Goal: Task Accomplishment & Management: Manage account settings

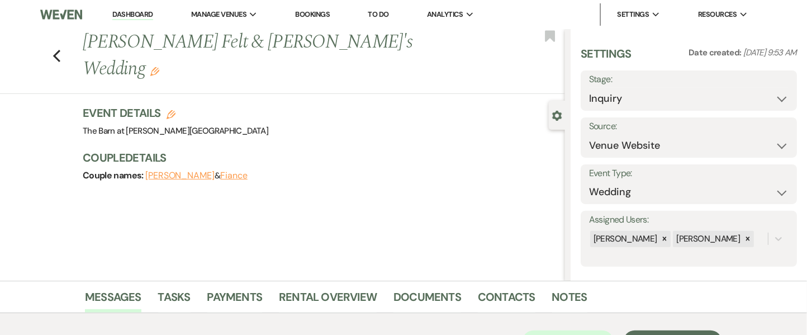
click at [129, 9] on link "Dashboard" at bounding box center [132, 14] width 40 height 11
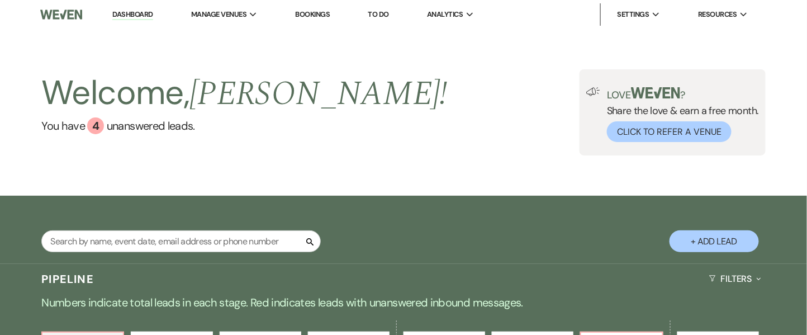
click at [621, 170] on div "Welcome, Alissa ! You have 4 unanswered lead s . Love ? Share the love & earn a…" at bounding box center [403, 112] width 807 height 167
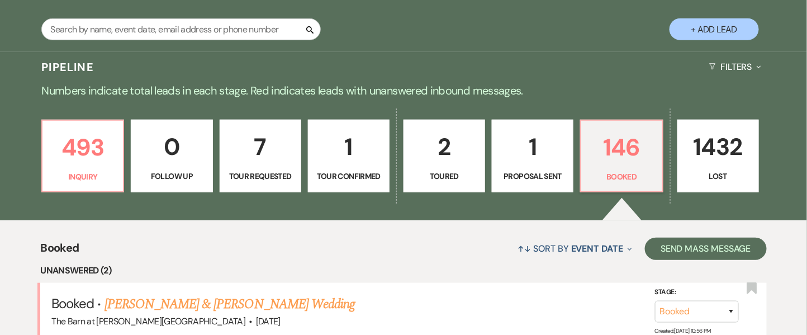
scroll to position [504, 0]
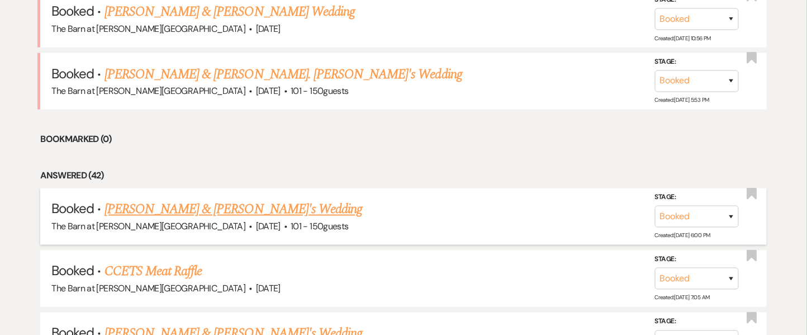
click at [172, 206] on link "Victoria Elia & Fiance's Wedding" at bounding box center [233, 209] width 258 height 20
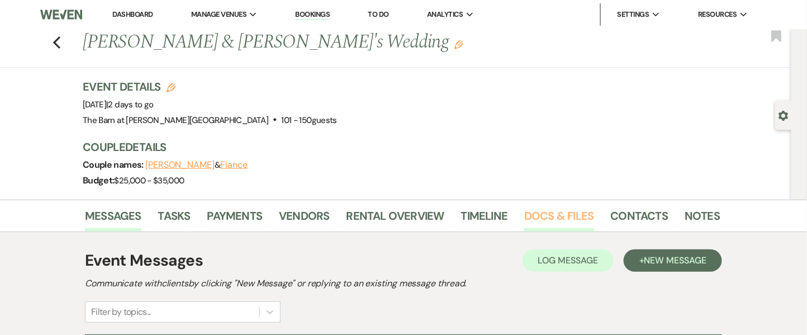
click at [562, 210] on link "Docs & Files" at bounding box center [558, 219] width 69 height 25
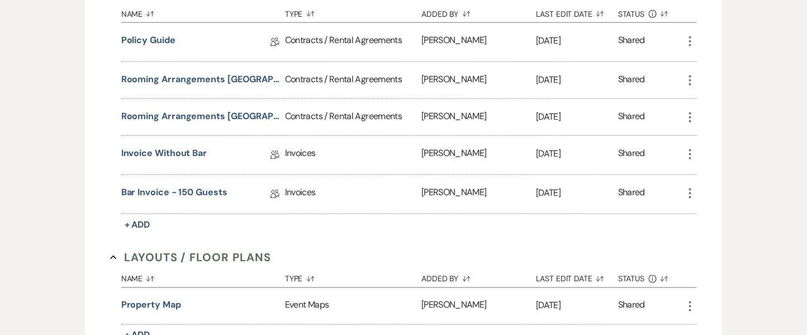
scroll to position [436, 0]
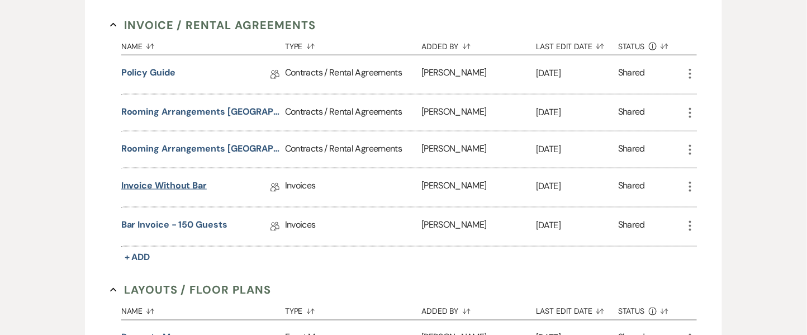
click at [153, 184] on link "Invoice without bar" at bounding box center [163, 187] width 85 height 17
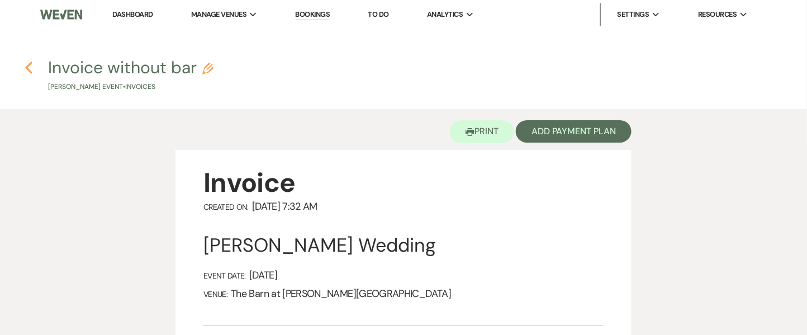
click at [30, 68] on icon "Previous" at bounding box center [29, 67] width 8 height 13
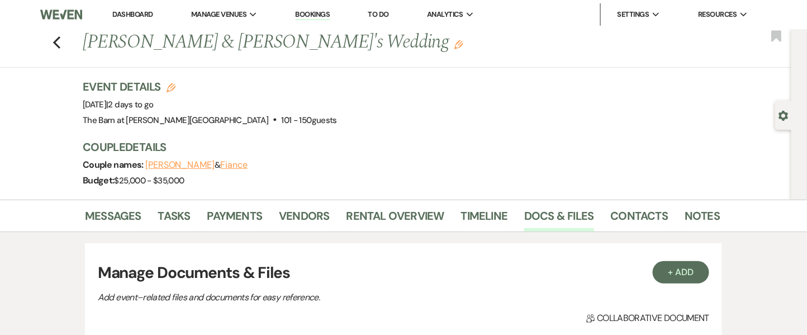
scroll to position [436, 0]
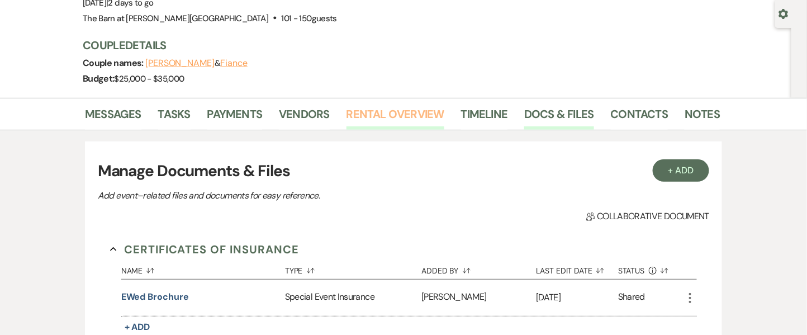
click at [368, 112] on link "Rental Overview" at bounding box center [395, 117] width 98 height 25
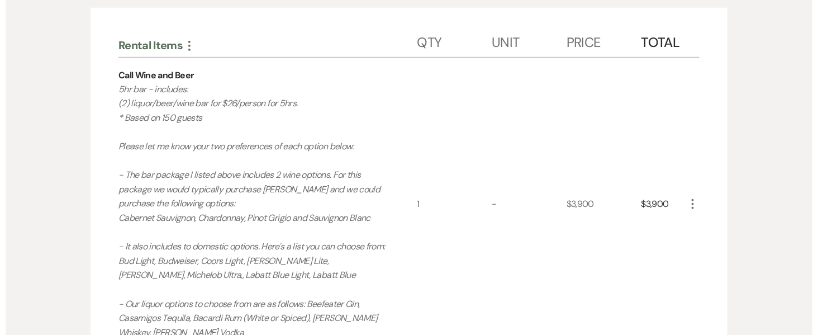
scroll to position [304, 0]
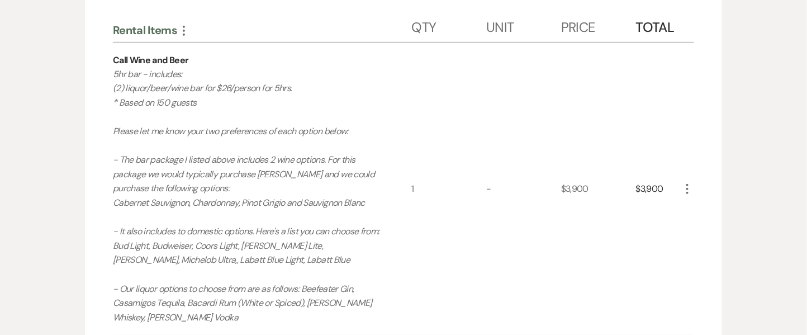
click at [688, 190] on icon "More" at bounding box center [687, 188] width 13 height 13
click at [693, 212] on icon "Pencil" at bounding box center [696, 211] width 7 height 8
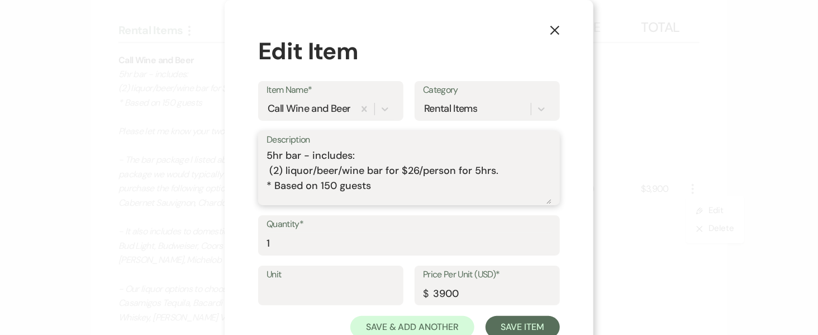
scroll to position [246, 0]
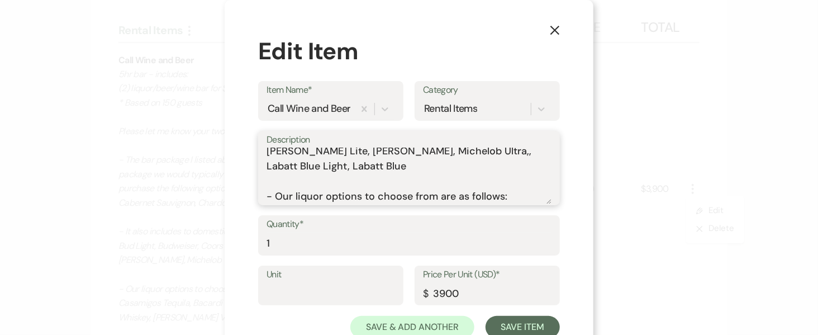
drag, startPoint x: 263, startPoint y: 153, endPoint x: 548, endPoint y: 252, distance: 301.7
click at [548, 252] on form "Item Name* Call Wine and Beer Category Rental Items Description 5hr bar - inclu…" at bounding box center [409, 209] width 302 height 257
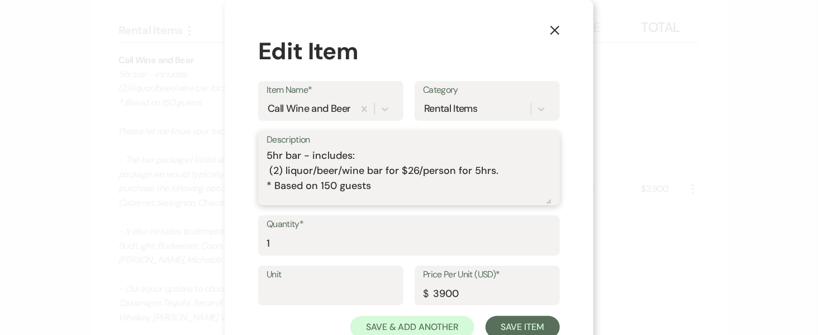
click at [406, 164] on textarea "5hr bar - includes: (2) liquor/beer/wine bar for $26/person for 5hrs. * Based o…" at bounding box center [409, 176] width 285 height 56
drag, startPoint x: 312, startPoint y: 170, endPoint x: 278, endPoint y: 175, distance: 34.5
click at [278, 175] on textarea "5hr bar - includes: (2) liquor/beer/wine bar for $26/person for 5hrs. * Based o…" at bounding box center [409, 176] width 285 height 56
click at [302, 165] on textarea "5hr bar - includes: (2)beer/wine bar for $26/person for 5hrs. * Based on 150 gu…" at bounding box center [409, 176] width 285 height 56
click at [391, 168] on textarea "5hr bar - includes: (2)beer/(2)wine bar for $26/person for 5hrs. * Based on 150…" at bounding box center [409, 176] width 285 height 56
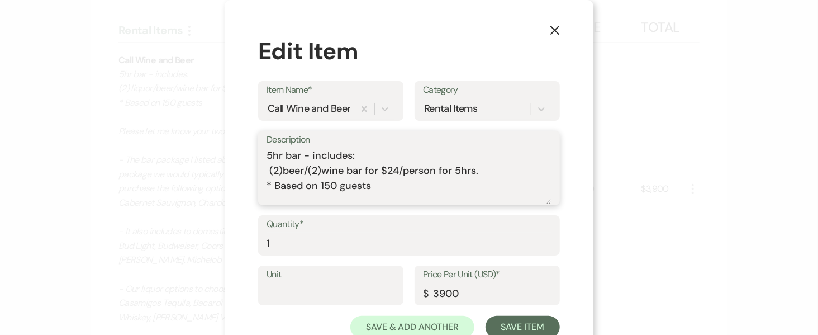
click at [329, 182] on textarea "5hr bar - includes: (2)beer/(2)wine bar for $24/person for 5hrs. * Based on 150…" at bounding box center [409, 176] width 285 height 56
click at [336, 196] on textarea "5hr bar - includes: (2)beer/(2)wine bar for $24/person for 5hrs. * Based on 142…" at bounding box center [409, 176] width 285 height 56
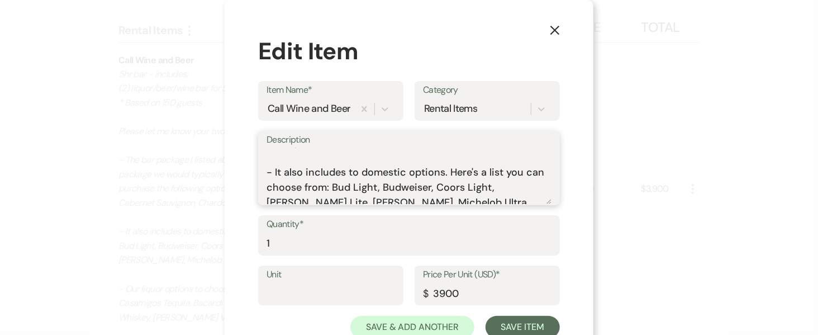
scroll to position [203, 0]
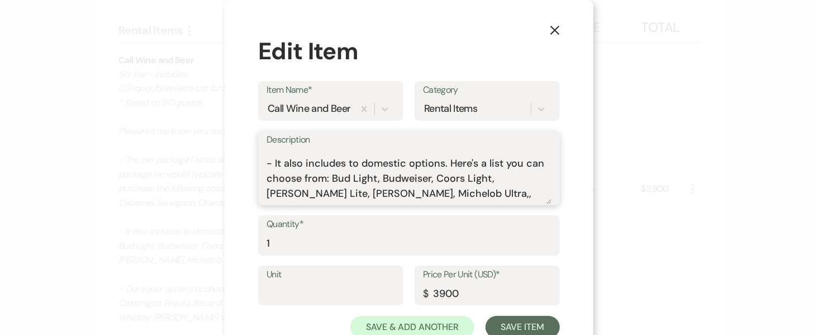
drag, startPoint x: 272, startPoint y: 177, endPoint x: 363, endPoint y: 190, distance: 91.4
click at [363, 190] on textarea "5hr bar - includes: (2)beer/(2)wine bar for $24/person for 5hrs. * Based on 142…" at bounding box center [409, 176] width 285 height 56
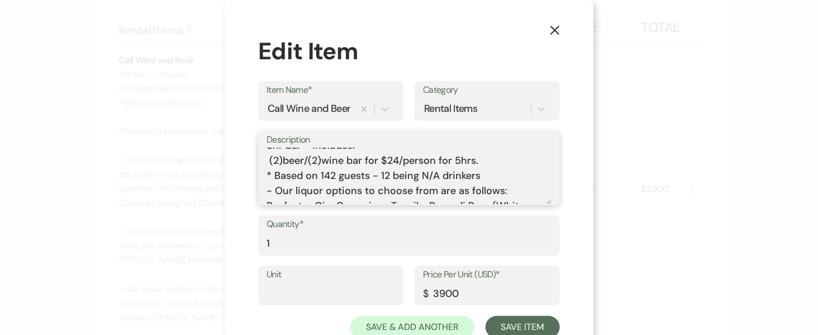
scroll to position [35, 0]
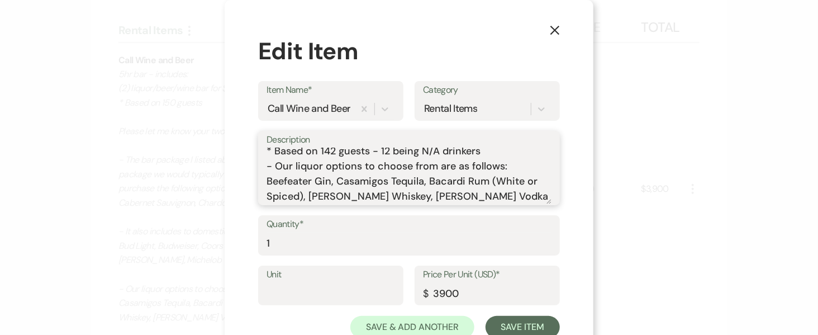
drag, startPoint x: 481, startPoint y: 190, endPoint x: 508, endPoint y: 215, distance: 37.2
click at [508, 215] on form "Item Name* Call Wine and Beer Category Rental Items Description 5hr bar - inclu…" at bounding box center [409, 209] width 302 height 257
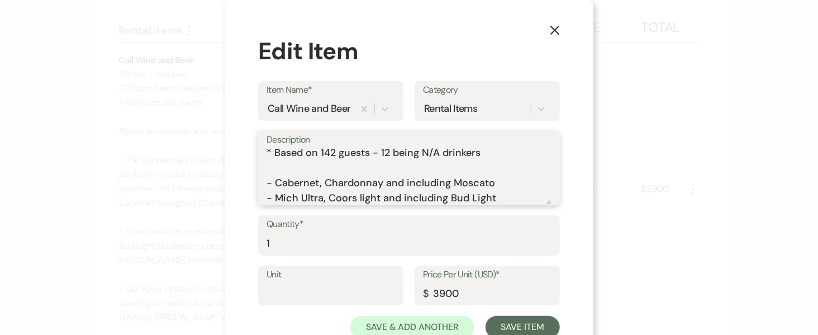
scroll to position [34, 0]
click at [489, 149] on textarea "5hr bar - includes: (2)beer/(2)wine bar for $24/person for 5hrs. * Based on 142…" at bounding box center [409, 176] width 285 height 56
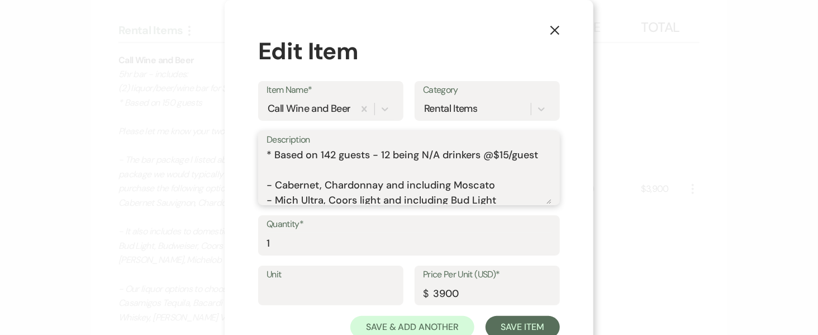
click at [489, 151] on textarea "5hr bar - includes: (2)beer/(2)wine bar for $24/person for 5hrs. * Based on 142…" at bounding box center [409, 176] width 285 height 56
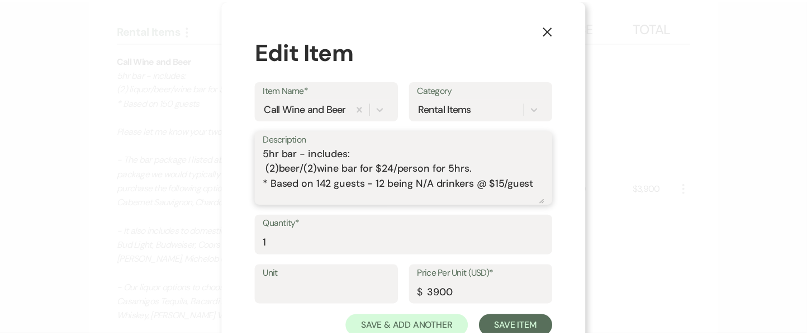
scroll to position [1, 0]
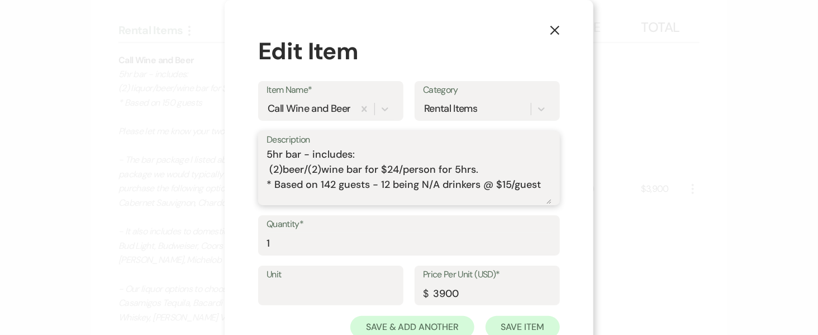
type textarea "5hr bar - includes: (2)beer/(2)wine bar for $24/person for 5hrs. * Based on 142…"
click at [286, 289] on input "Unit" at bounding box center [331, 293] width 129 height 22
type input "180"
click at [275, 244] on input "1" at bounding box center [409, 243] width 285 height 22
click at [787, 169] on div "X Edit Item Item Name* Call Wine and Beer Category Rental Items Description 5hr…" at bounding box center [409, 167] width 818 height 335
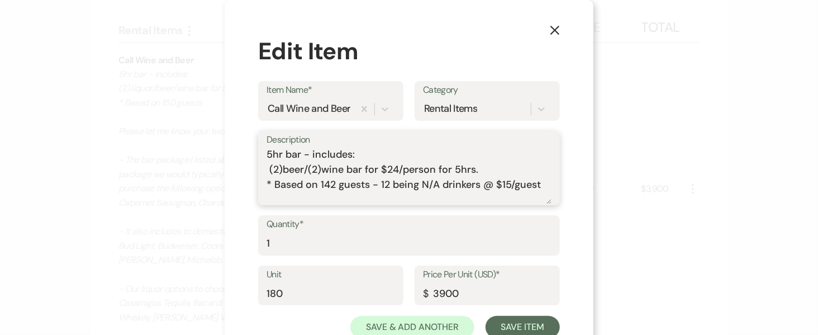
click at [283, 191] on textarea "5hr bar - includes: (2)beer/(2)wine bar for $24/person for 5hrs. * Based on 142…" at bounding box center [409, 176] width 285 height 56
drag, startPoint x: 471, startPoint y: 290, endPoint x: 413, endPoint y: 293, distance: 58.2
click at [415, 293] on div "Price Per Unit (USD)* $ 3900" at bounding box center [487, 285] width 145 height 40
paste input "3"
type input "3300"
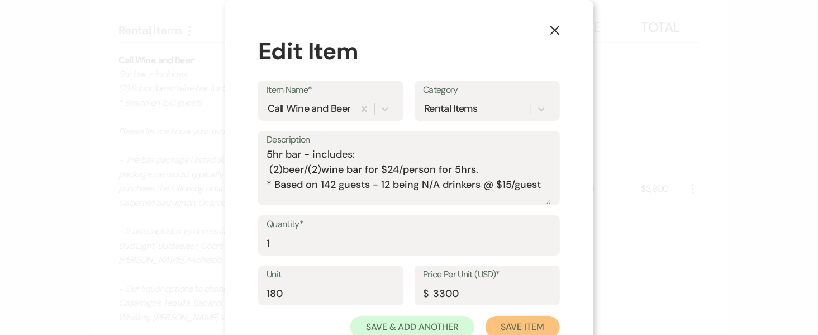
click at [507, 322] on button "Save Item" at bounding box center [523, 327] width 74 height 22
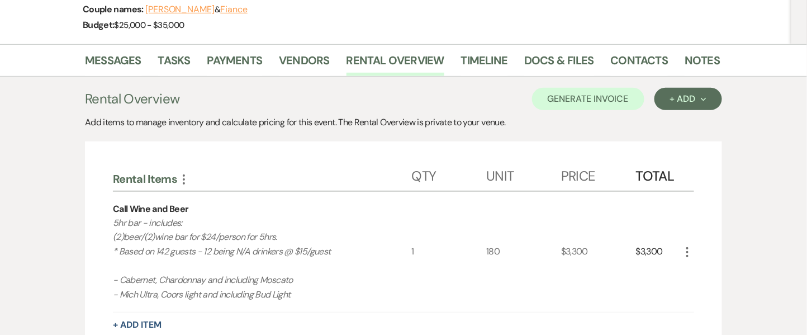
scroll to position [117, 0]
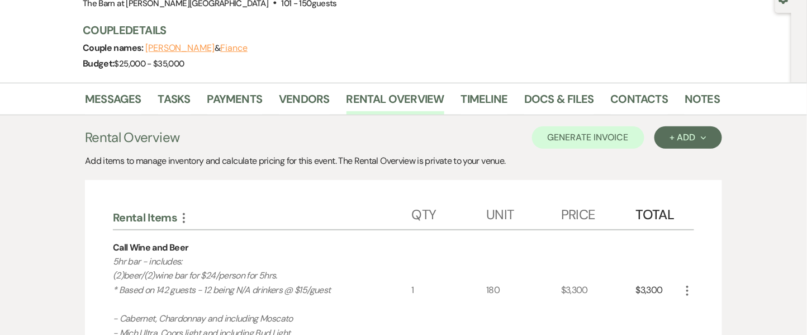
click at [785, 99] on div "Messages Tasks Payments Vendors Rental Overview Timeline Docs & Files Contacts …" at bounding box center [403, 99] width 807 height 32
click at [593, 132] on button "Generate Invoice" at bounding box center [588, 137] width 112 height 22
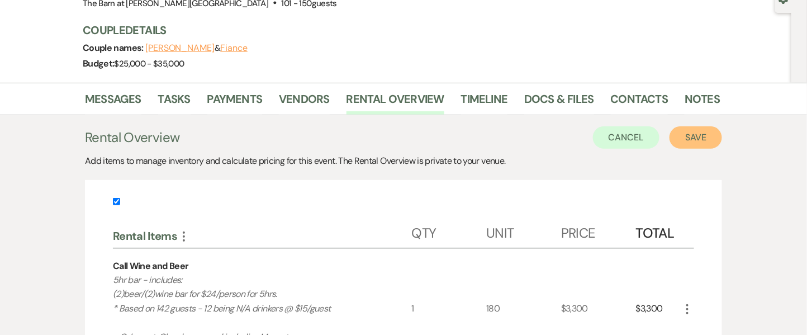
click at [706, 132] on button "Save" at bounding box center [695, 137] width 53 height 22
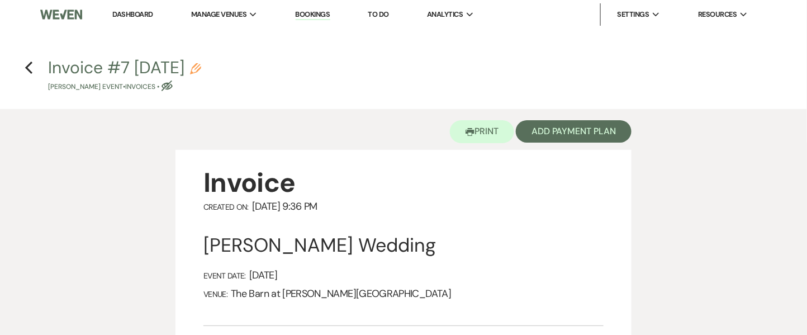
click at [237, 65] on div "Invoice #7 8-19-2025 Pencil Victoria Elia's Event • Invoices • Eye Blocked" at bounding box center [406, 75] width 717 height 33
click at [201, 68] on use "button" at bounding box center [195, 68] width 11 height 11
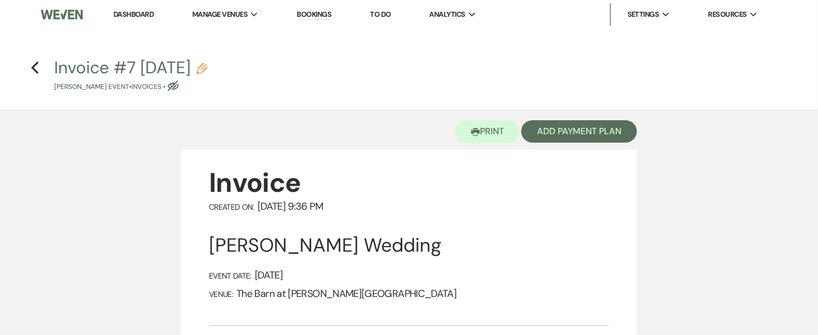
select select "22"
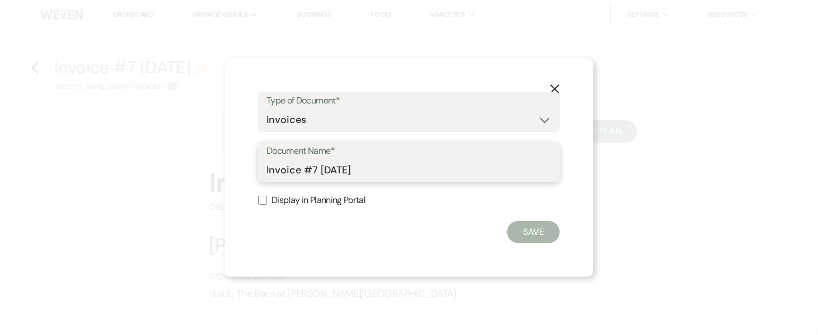
click at [268, 172] on input "Invoice #7 8-19-2025" at bounding box center [409, 170] width 285 height 22
drag, startPoint x: 375, startPoint y: 168, endPoint x: 388, endPoint y: 168, distance: 12.9
click at [388, 168] on input "Beer and Wine Invoice #7 8-19-2025" at bounding box center [409, 170] width 285 height 22
click at [419, 170] on input "Beer and Wine Invoice Final - 8-19-2025" at bounding box center [409, 170] width 285 height 22
click at [432, 170] on input "Beer and Wine Invoice Final - 8.19-2025" at bounding box center [409, 170] width 285 height 22
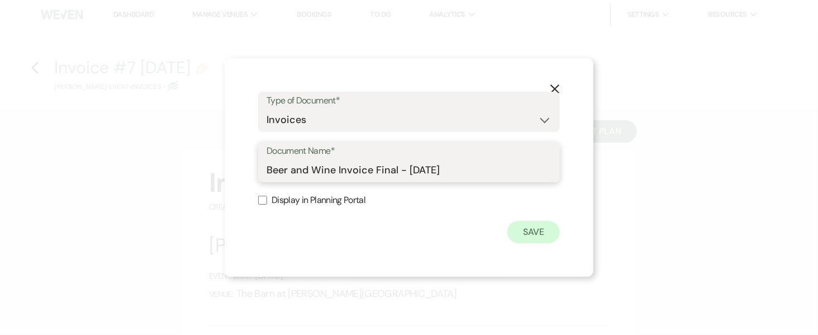
type input "Beer and Wine Invoice Final - 8.19.2025"
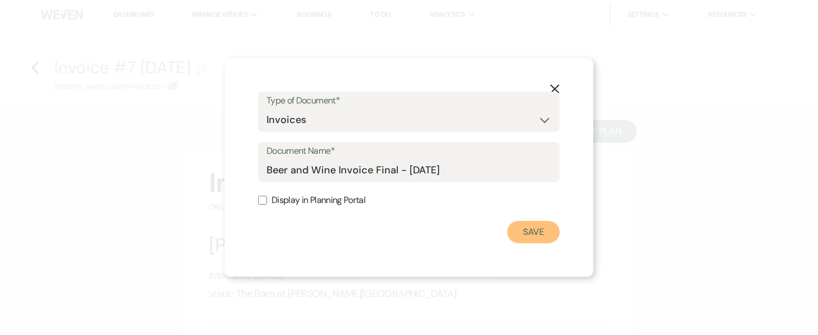
click at [546, 233] on button "Save" at bounding box center [533, 232] width 53 height 22
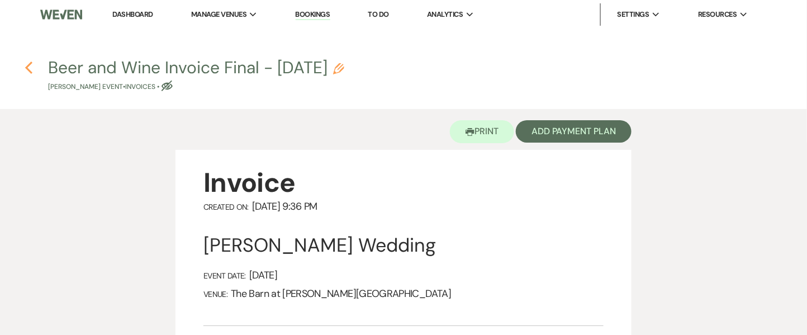
click at [27, 66] on use "button" at bounding box center [28, 67] width 7 height 12
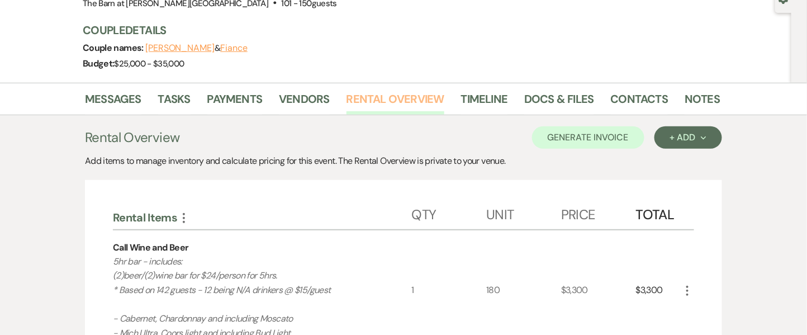
click at [372, 100] on link "Rental Overview" at bounding box center [395, 102] width 98 height 25
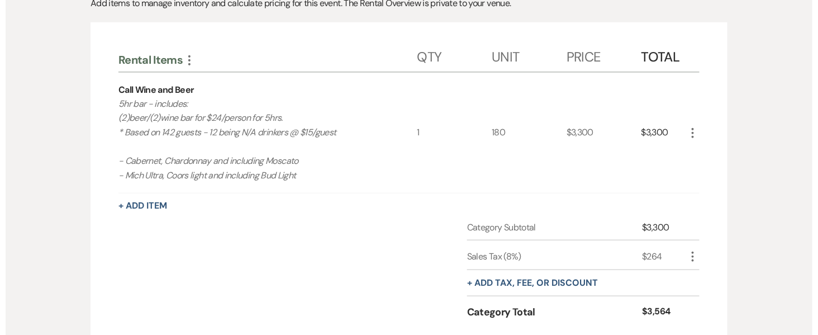
scroll to position [286, 0]
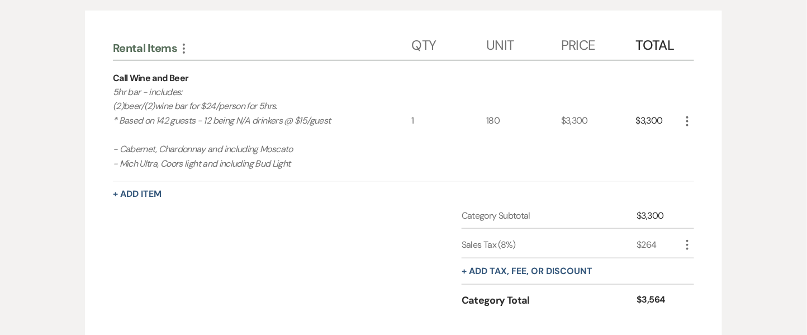
click at [685, 117] on icon "More" at bounding box center [687, 121] width 13 height 13
click at [705, 141] on button "Pencil Edit" at bounding box center [710, 143] width 58 height 18
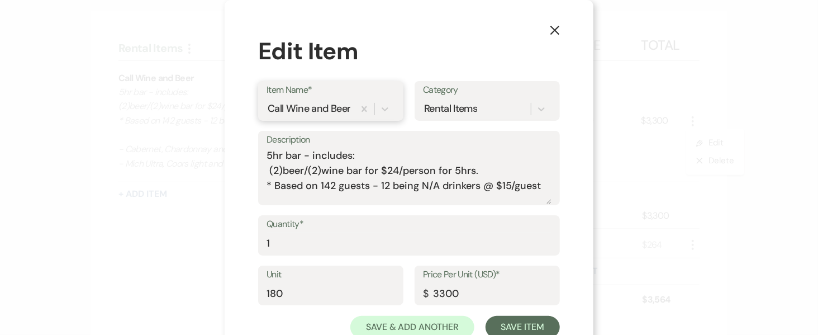
click at [323, 105] on div "Call Wine and Beer" at bounding box center [309, 108] width 83 height 15
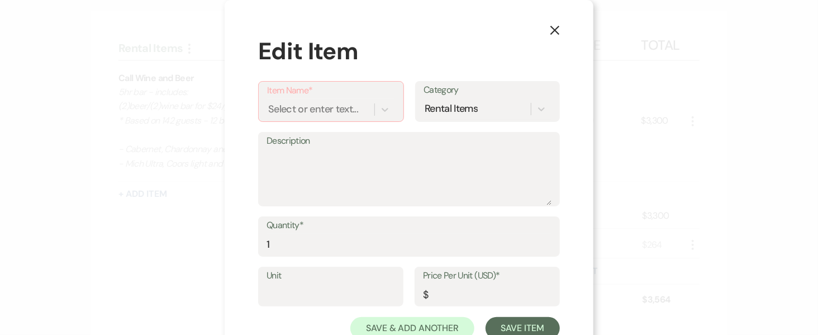
click at [557, 33] on button "X" at bounding box center [554, 30] width 17 height 20
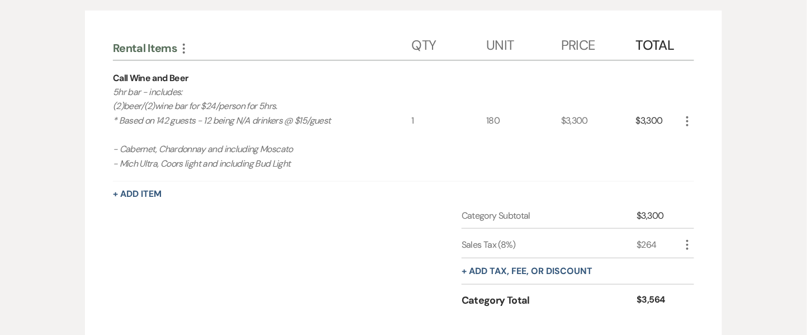
click at [684, 120] on icon "More" at bounding box center [687, 121] width 13 height 13
click at [690, 137] on button "Pencil Edit" at bounding box center [710, 143] width 58 height 18
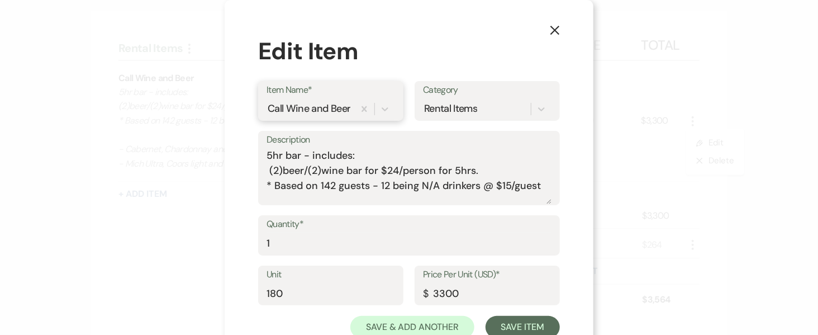
click at [324, 115] on div "Call Wine and Beer" at bounding box center [309, 108] width 83 height 15
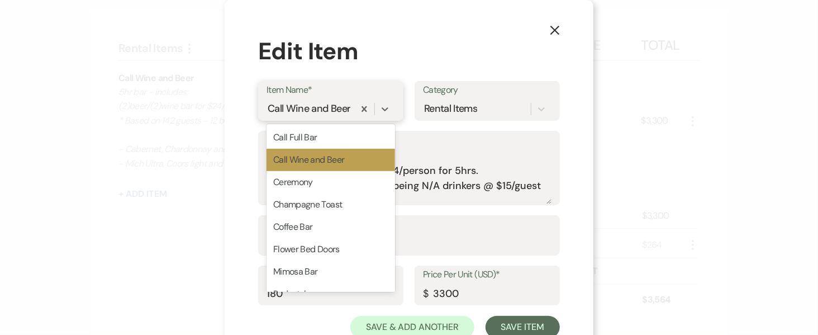
click at [320, 112] on div "Call Wine and Beer" at bounding box center [309, 108] width 83 height 15
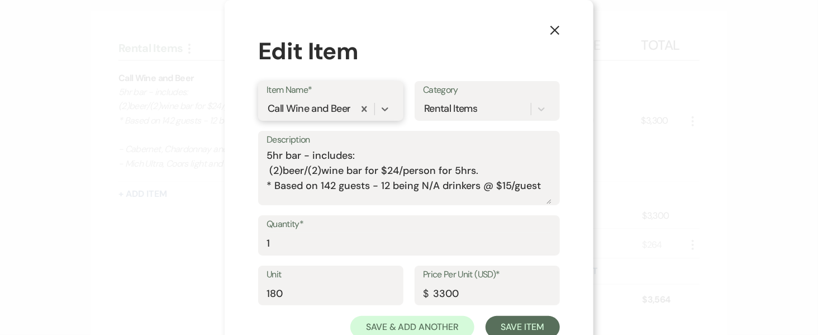
click at [320, 112] on div "Call Wine and Beer" at bounding box center [309, 108] width 83 height 15
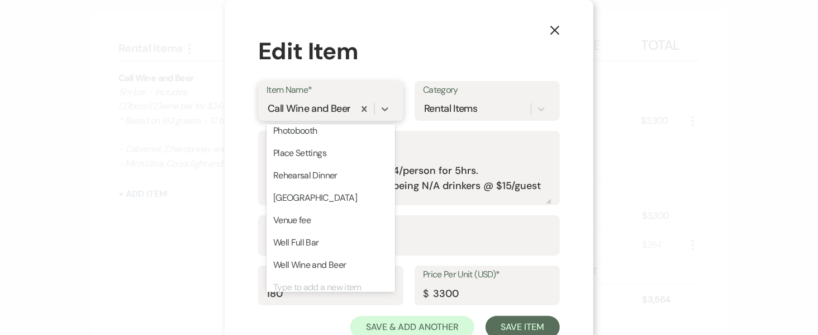
scroll to position [194, 0]
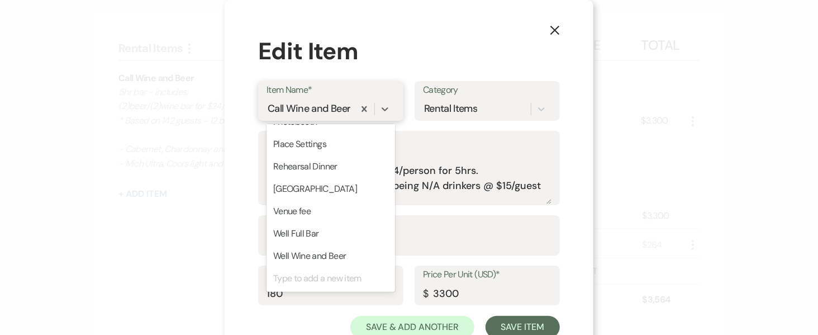
click at [347, 274] on div "Type to add a new item" at bounding box center [331, 278] width 129 height 22
click at [314, 276] on div "Type to add a new item" at bounding box center [331, 278] width 129 height 22
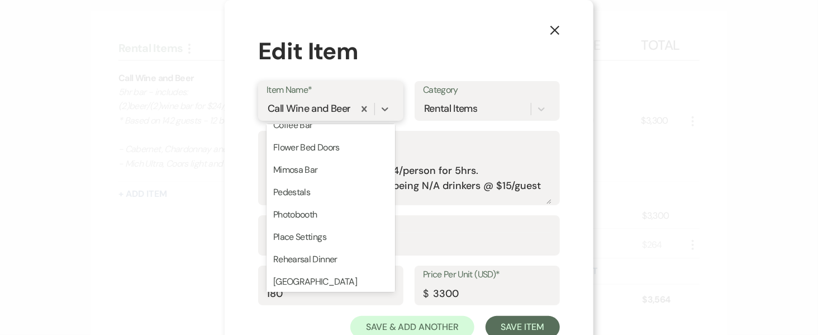
scroll to position [0, 0]
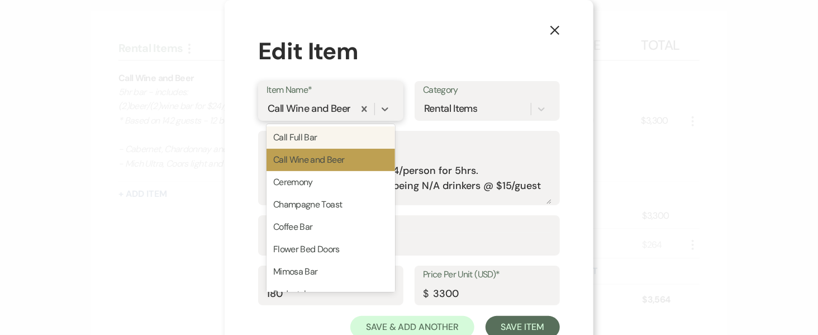
click at [345, 101] on div "Call Wine and Beer" at bounding box center [311, 109] width 88 height 20
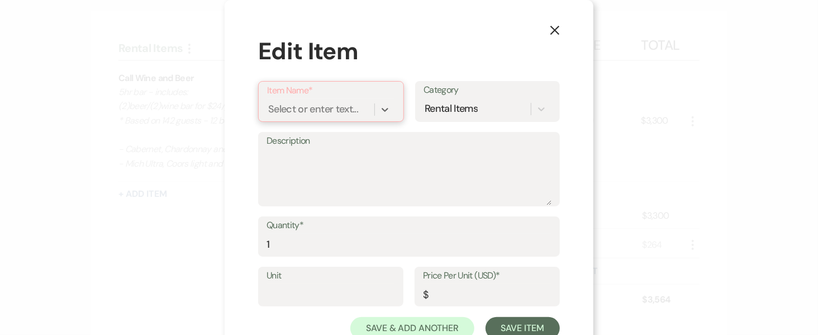
click at [358, 110] on div "Select or enter text..." at bounding box center [320, 109] width 107 height 20
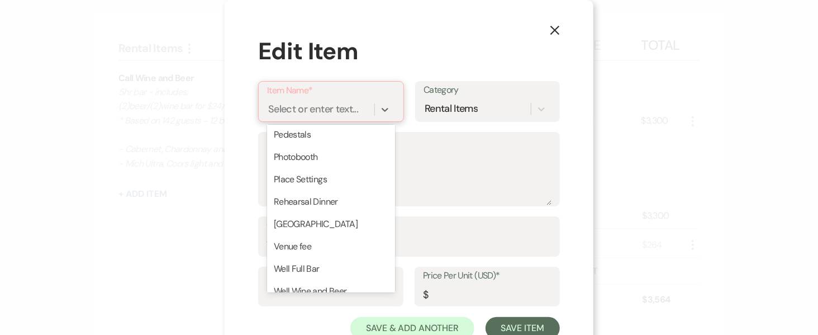
scroll to position [172, 0]
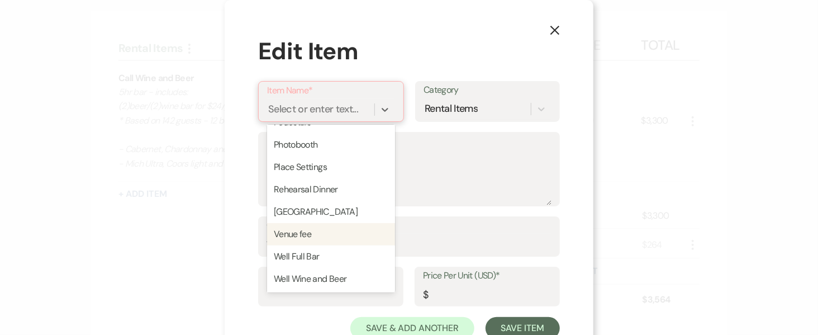
click at [358, 226] on div "Venue fee" at bounding box center [331, 234] width 128 height 22
type textarea "Please see package guide for inclusions"
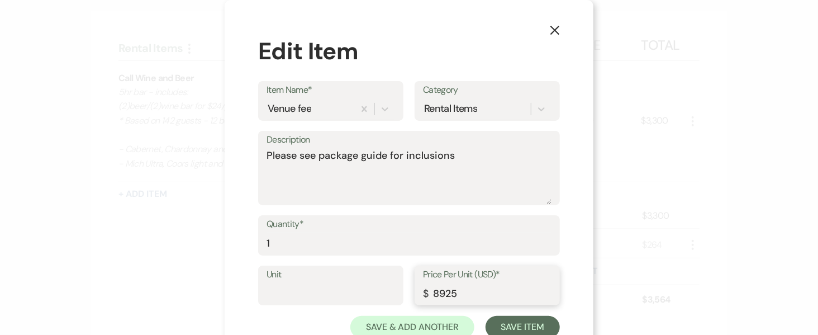
drag, startPoint x: 456, startPoint y: 290, endPoint x: 407, endPoint y: 286, distance: 49.3
click at [407, 286] on div "Unit Price Per Unit (USD)* $ 8925" at bounding box center [409, 290] width 302 height 50
click at [470, 292] on input "8925" at bounding box center [487, 293] width 129 height 22
type input "8500"
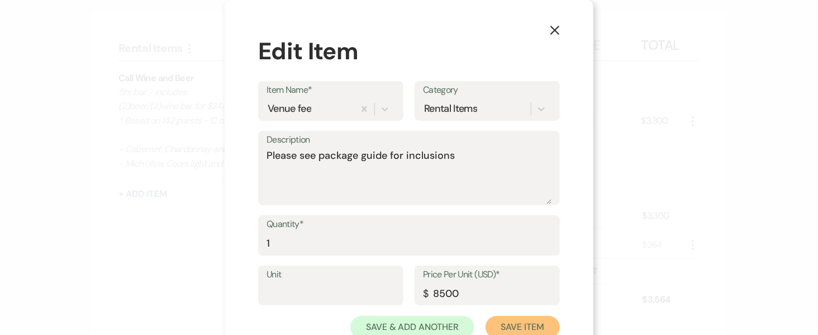
click at [508, 326] on button "Save Item" at bounding box center [523, 327] width 74 height 22
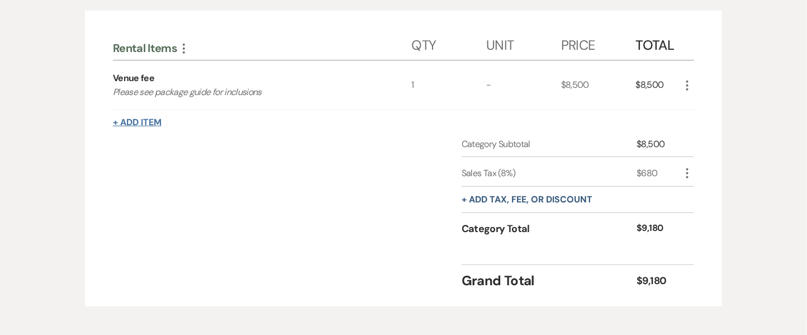
click at [150, 121] on button "+ Add Item" at bounding box center [137, 122] width 49 height 9
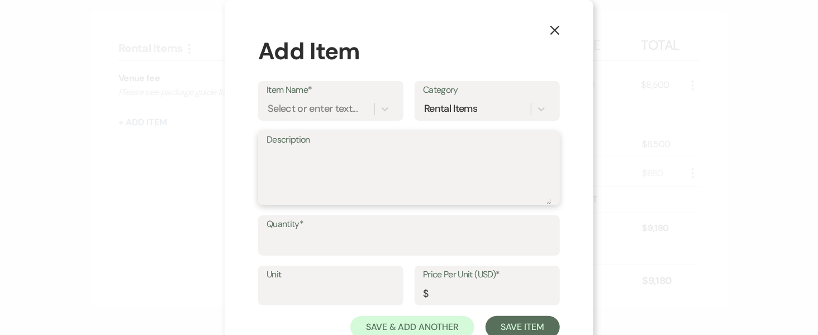
click at [303, 164] on textarea "Description" at bounding box center [409, 176] width 285 height 56
click at [306, 109] on div "Select or enter text..." at bounding box center [313, 108] width 90 height 15
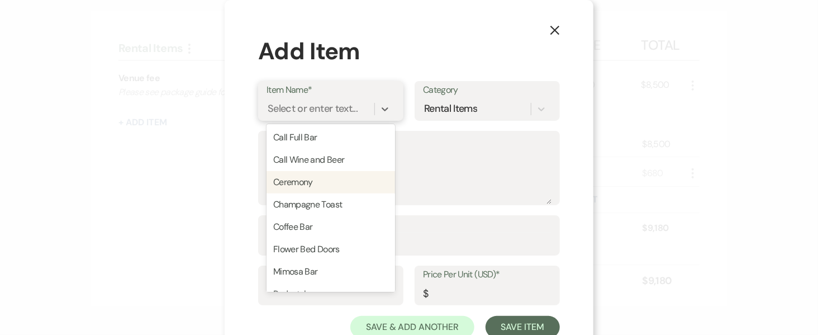
click at [307, 186] on div "Ceremony" at bounding box center [331, 182] width 129 height 22
type textarea "$250.00 for set up/clean up of the ceremony location plus $2.00/chair."
type input "0"
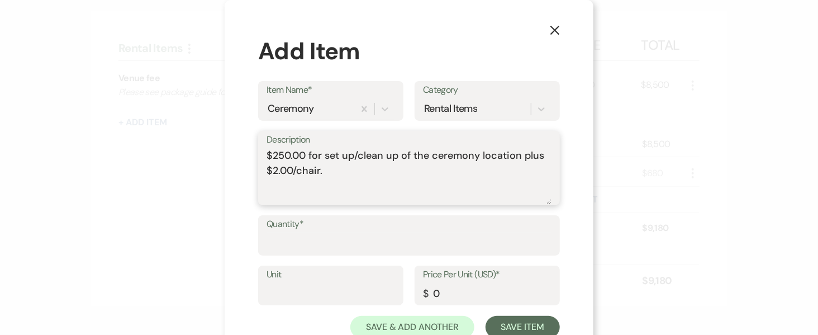
click at [346, 183] on textarea "$250.00 for set up/clean up of the ceremony location plus $2.00/chair." at bounding box center [409, 176] width 285 height 56
click at [350, 186] on textarea "$250.00 for set up/clean up of the ceremony location plus $2.00/chair. * Based …" at bounding box center [409, 176] width 285 height 56
click at [281, 197] on textarea "$250.00 for set up/clean up of the ceremony location plus $2.00/chair. * Based …" at bounding box center [409, 176] width 285 height 56
click at [478, 188] on textarea "$250.00 for set up/clean up of the ceremony location plus $2.00/chair. * Based …" at bounding box center [409, 176] width 285 height 56
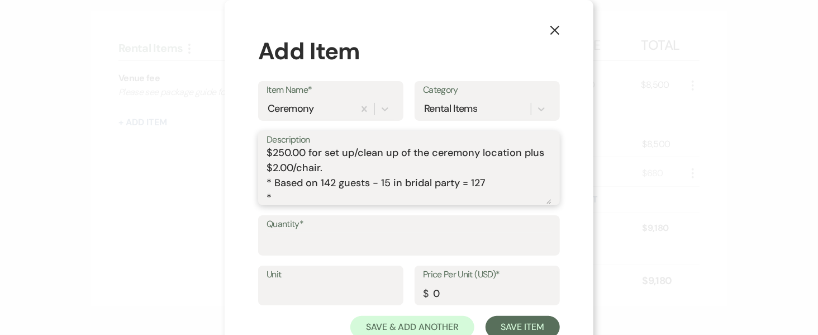
click at [290, 195] on textarea "$250.00 for set up/clean up of the ceremony location plus $2.00/chair. * Based …" at bounding box center [409, 176] width 285 height 56
click at [297, 193] on textarea "$250.00 for set up/clean up of the ceremony location plus $2.00/chair. * Based …" at bounding box center [409, 176] width 285 height 56
click at [327, 194] on textarea "$250.00 for set up/clean up of the ceremony location plus $2.00/chair. * Based …" at bounding box center [409, 176] width 285 height 56
click at [420, 194] on textarea "$250.00 for set up/clean up of the ceremony location plus $2.00/chair. * Based …" at bounding box center [409, 176] width 285 height 56
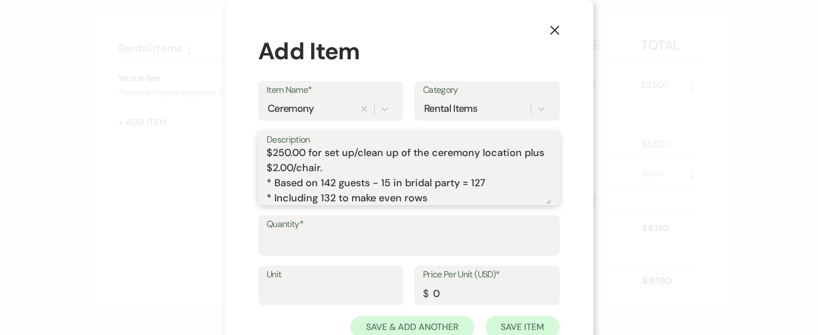
type textarea "$250.00 for set up/clean up of the ceremony location plus $2.00/chair. * Based …"
drag, startPoint x: 458, startPoint y: 297, endPoint x: 387, endPoint y: 299, distance: 71.0
click at [387, 299] on div "Unit Price Per Unit (USD)* $ 0" at bounding box center [409, 290] width 302 height 50
paste input "504"
type input "504"
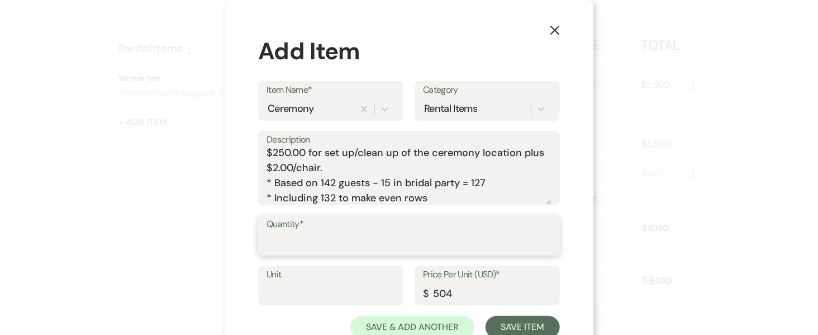
click at [364, 243] on input "Quantity*" at bounding box center [409, 243] width 285 height 22
type input "1"
click at [523, 328] on button "Save Item" at bounding box center [523, 327] width 74 height 22
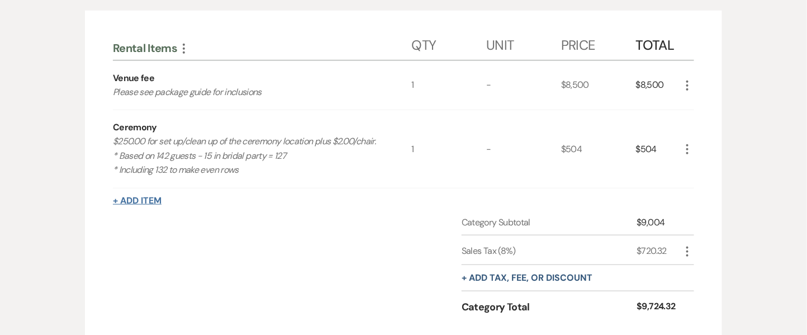
click at [149, 197] on button "+ Add Item" at bounding box center [137, 200] width 49 height 9
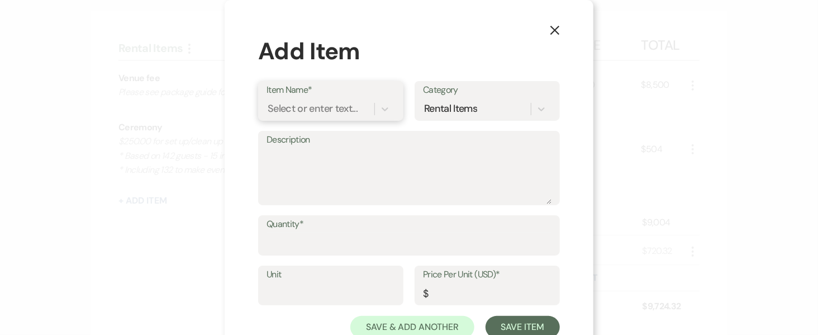
click at [329, 118] on div "Select or enter text..." at bounding box center [321, 109] width 108 height 20
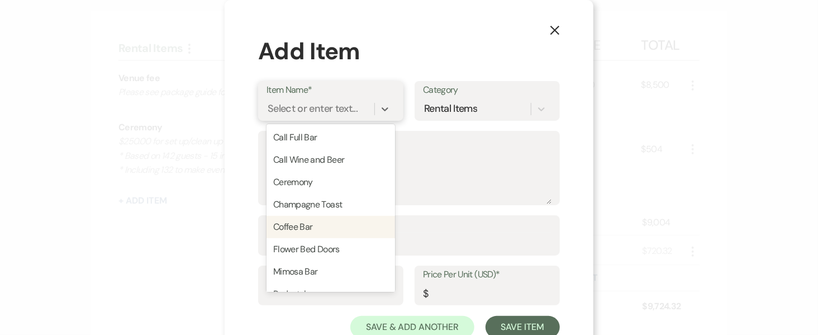
click at [329, 231] on div "Coffee Bar" at bounding box center [331, 227] width 129 height 22
type textarea "Decaf & Regular Coffee, Tea Bags, Cream, Sugar, Disposable Cups, Stirrers Set u…"
type input "0"
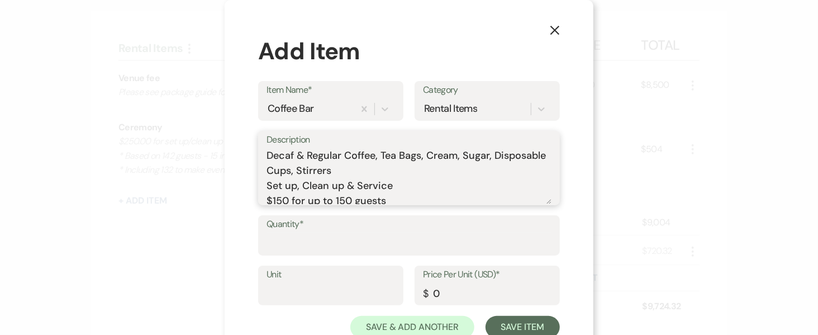
drag, startPoint x: 424, startPoint y: 186, endPoint x: 237, endPoint y: 148, distance: 191.1
click at [237, 148] on div "X Add Item Item Name* Coffee Bar Category Rental Items Description Decaf & Regu…" at bounding box center [409, 186] width 369 height 372
drag, startPoint x: 391, startPoint y: 203, endPoint x: 261, endPoint y: 142, distance: 143.7
click at [261, 142] on div "Description Decaf & Regular Coffee, Tea Bags, Cream, Sugar, Disposable Cups, St…" at bounding box center [409, 168] width 302 height 74
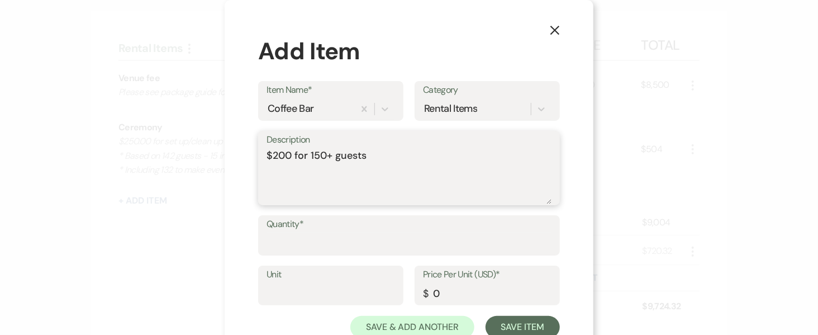
drag, startPoint x: 378, startPoint y: 177, endPoint x: 254, endPoint y: 149, distance: 127.7
click at [258, 149] on div "Description $200 for 150+ guests" at bounding box center [409, 168] width 302 height 74
type textarea "]"
click at [403, 251] on input "Quantity*" at bounding box center [409, 243] width 285 height 22
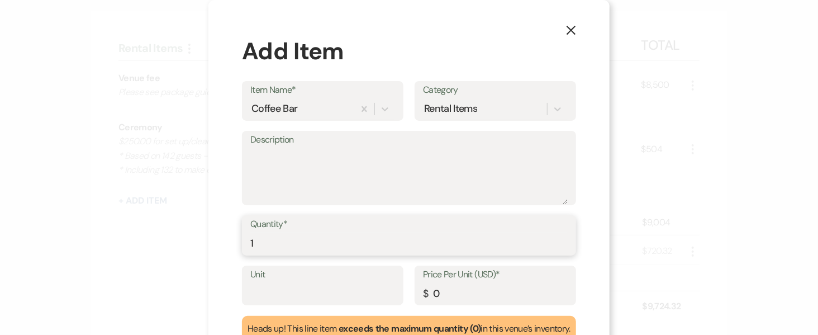
type input "1"
drag, startPoint x: 459, startPoint y: 293, endPoint x: 421, endPoint y: 294, distance: 37.5
click at [421, 294] on div "Price Per Unit (USD)* $ 0" at bounding box center [495, 285] width 161 height 40
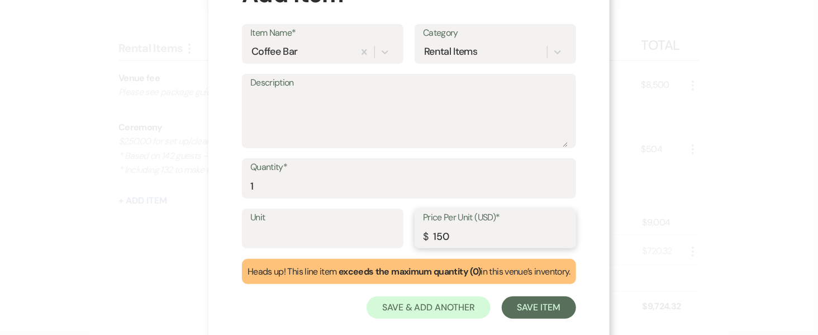
scroll to position [74, 0]
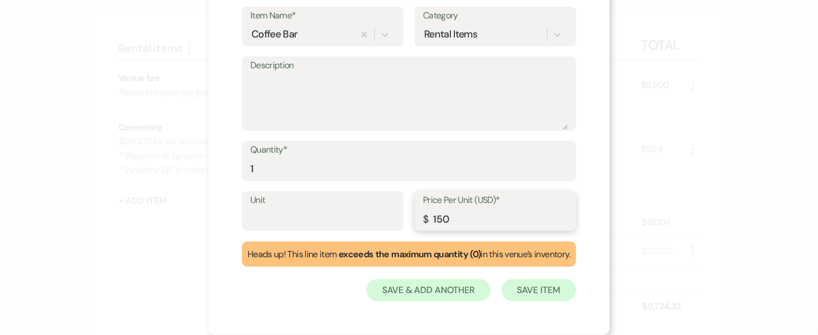
type input "150"
click at [533, 290] on button "Save Item" at bounding box center [539, 290] width 74 height 22
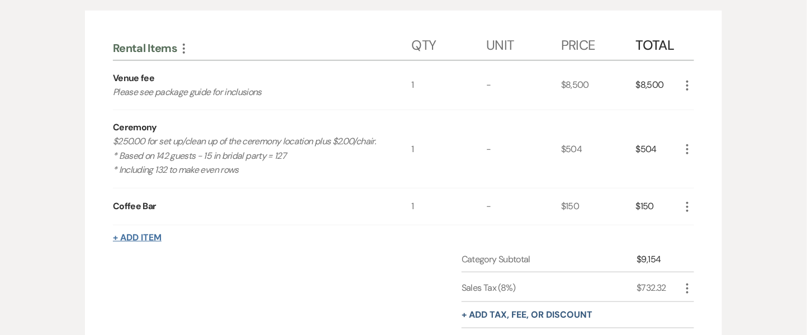
click at [146, 239] on button "+ Add Item" at bounding box center [137, 237] width 49 height 9
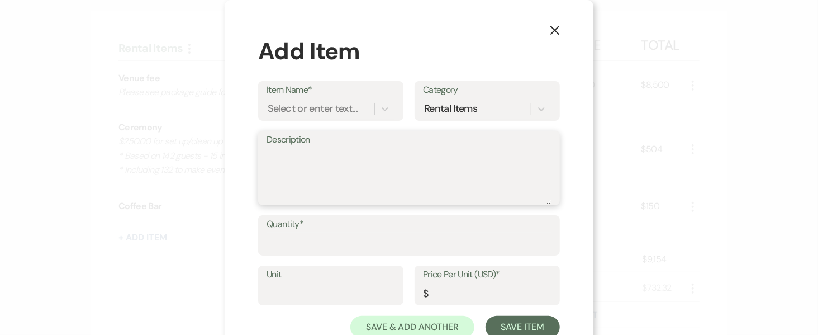
click at [334, 163] on textarea "Description" at bounding box center [409, 176] width 285 height 56
click at [324, 100] on div "Select or enter text..." at bounding box center [321, 109] width 108 height 20
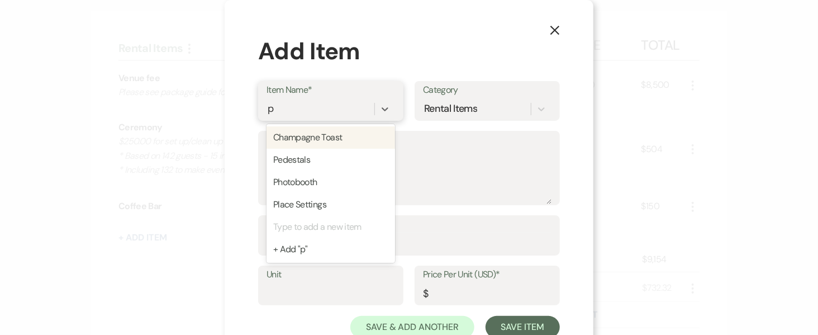
type input "ph"
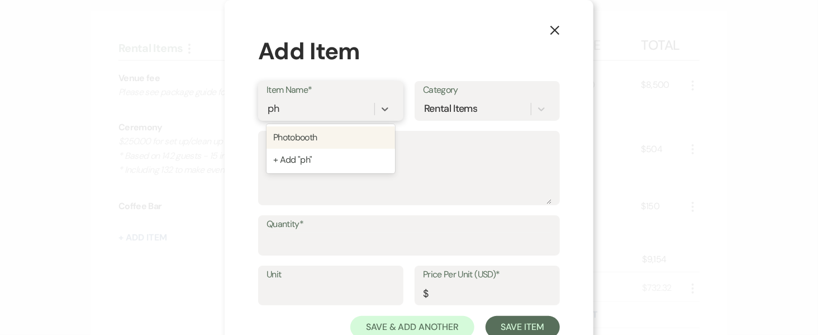
click at [325, 143] on div "Photobooth" at bounding box center [331, 137] width 129 height 22
type textarea "Add our Photobooth to capture amazing memories during your event! The picture b…"
type input "0"
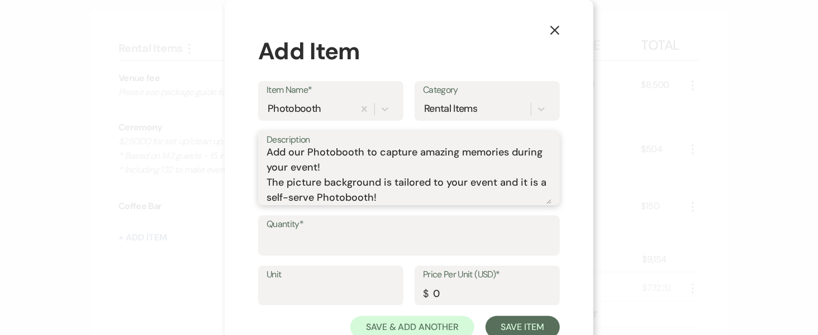
scroll to position [0, 0]
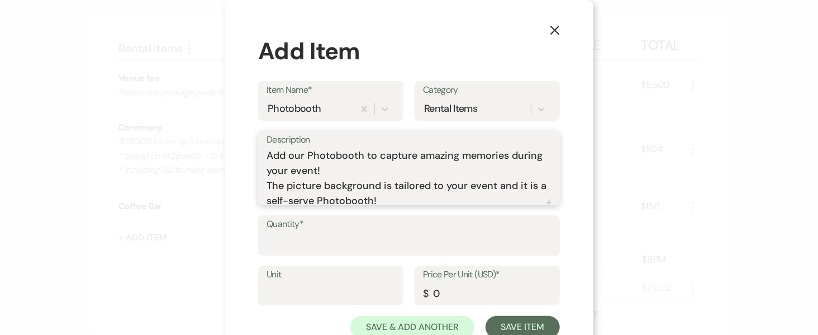
drag, startPoint x: 416, startPoint y: 203, endPoint x: 241, endPoint y: 144, distance: 183.9
click at [241, 144] on div "X Add Item Item Name* Photobooth Category Rental Items Description Add our Phot…" at bounding box center [409, 186] width 369 height 372
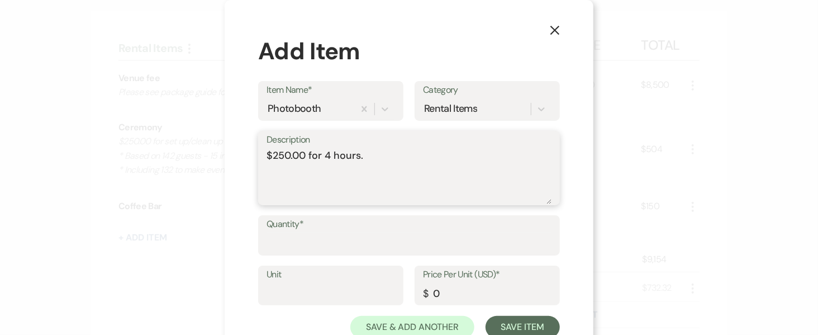
drag, startPoint x: 316, startPoint y: 169, endPoint x: 227, endPoint y: 167, distance: 89.4
click at [227, 167] on div "X Add Item Item Name* Photobooth Category Rental Items Description $250.00 for …" at bounding box center [409, 186] width 369 height 372
paste textarea "Complimentary"
click at [258, 170] on div "Description Complimentary 4 hours." at bounding box center [409, 168] width 302 height 74
click at [267, 170] on textarea "Complimentary 4 hours." at bounding box center [409, 176] width 285 height 56
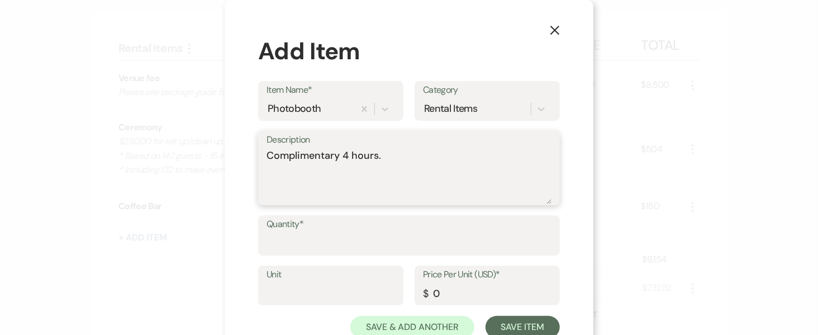
click at [338, 151] on textarea "Complimentary 4 hours." at bounding box center [409, 176] width 285 height 56
click at [303, 173] on textarea "Complimentary *4 hours." at bounding box center [409, 176] width 285 height 56
type textarea "Complimentary *4 hours"
click at [498, 325] on button "Save Item" at bounding box center [523, 327] width 74 height 22
click at [397, 226] on label "Quantity*" at bounding box center [409, 225] width 284 height 16
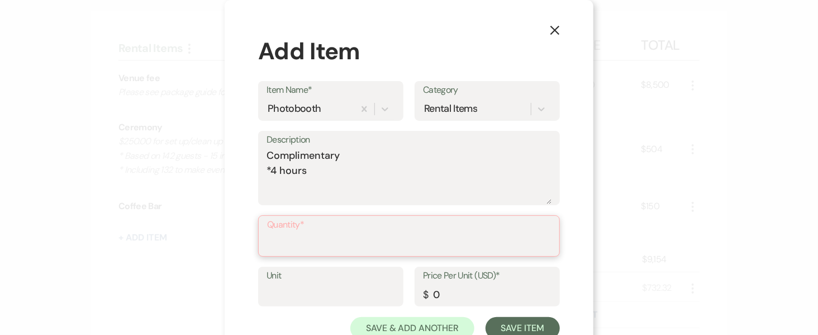
click at [397, 233] on input "Quantity*" at bounding box center [409, 244] width 284 height 22
click at [397, 235] on input "Quantity*" at bounding box center [409, 244] width 284 height 22
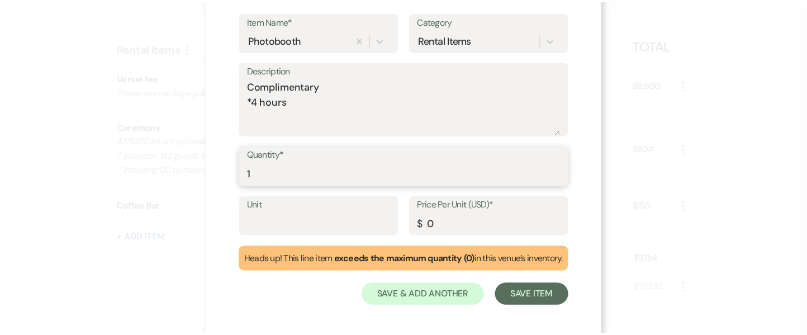
scroll to position [74, 0]
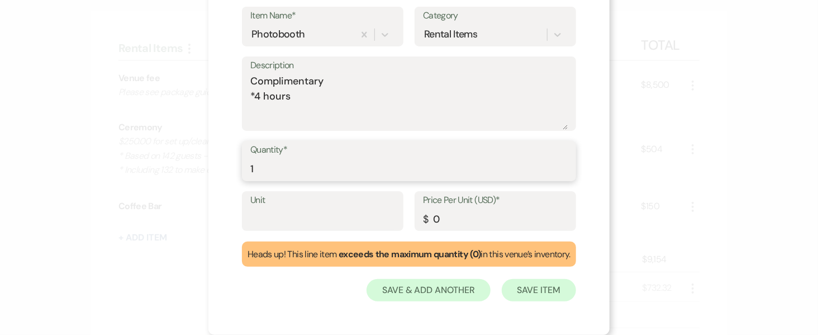
type input "1"
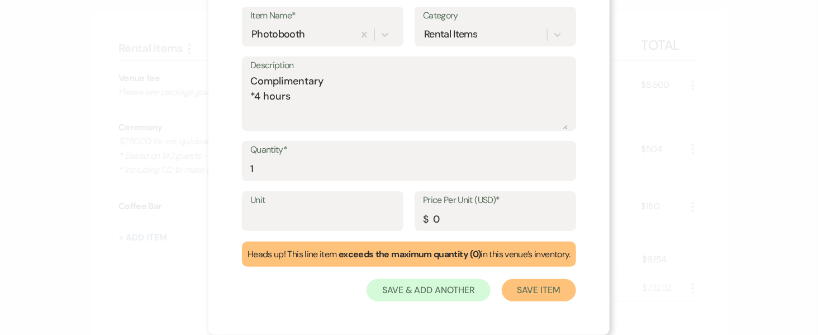
click at [535, 300] on button "Save Item" at bounding box center [539, 290] width 74 height 22
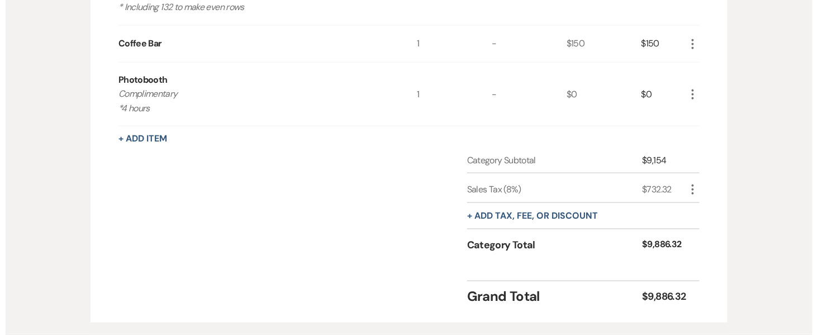
scroll to position [465, 0]
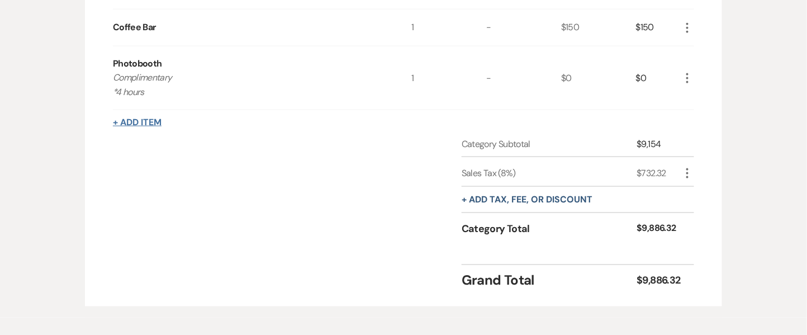
click at [152, 122] on button "+ Add Item" at bounding box center [137, 122] width 49 height 9
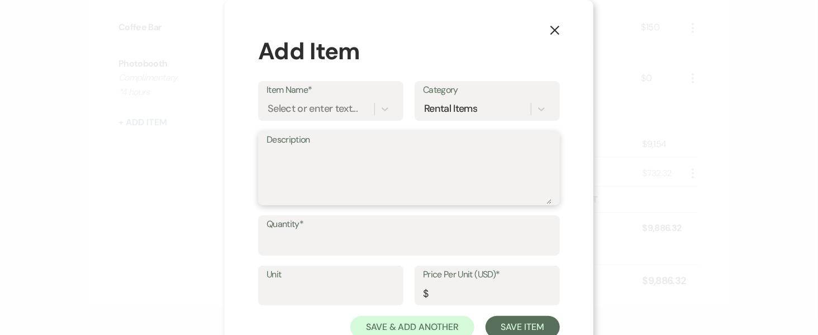
click at [332, 192] on textarea "Description" at bounding box center [409, 176] width 285 height 56
click at [325, 108] on div "Select or enter text..." at bounding box center [313, 108] width 90 height 15
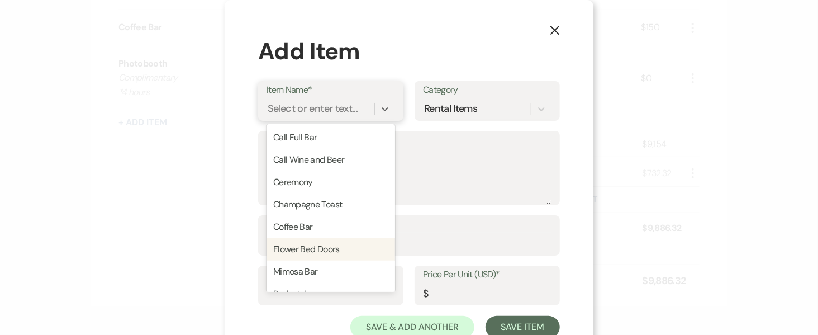
scroll to position [146, 0]
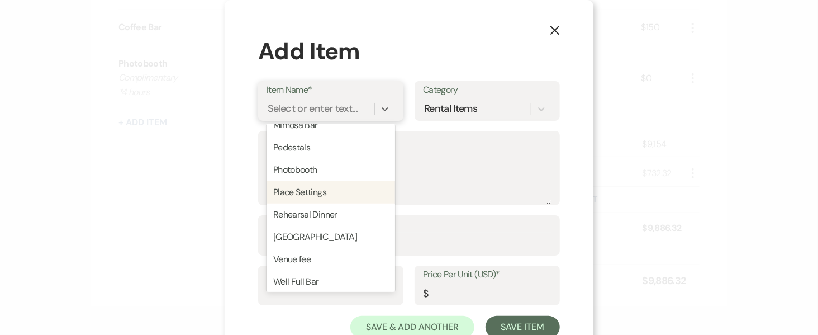
click at [352, 185] on div "Place Settings" at bounding box center [331, 192] width 129 height 22
type textarea "1 Setting Includes: 1 Dinner Plate (Floral Variety or Cream) 1 Fork, spoon & kn…"
type input "0"
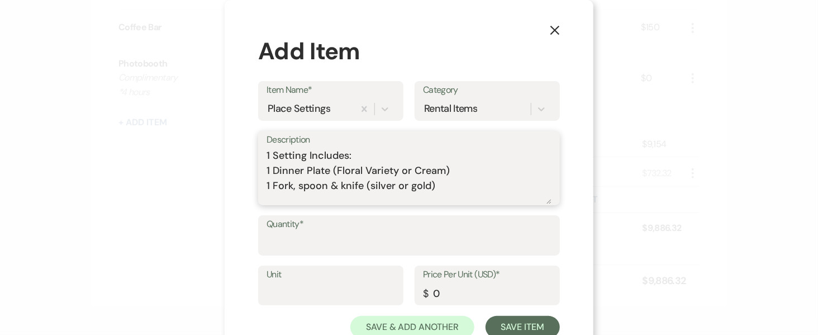
drag, startPoint x: 454, startPoint y: 172, endPoint x: 325, endPoint y: 174, distance: 128.5
click at [325, 174] on textarea "1 Setting Includes: 1 Dinner Plate (Floral Variety or Cream) 1 Fork, spoon & kn…" at bounding box center [409, 176] width 285 height 56
drag, startPoint x: 422, startPoint y: 183, endPoint x: 388, endPoint y: 186, distance: 34.2
click at [388, 186] on textarea "1 Setting Includes: 1 Dinner Plate per guest (cream) 1 Fork, spoon & knife (sil…" at bounding box center [409, 176] width 285 height 56
click at [412, 186] on textarea "1 Setting Includes: 1 Dinner Plate per guest (cream) 1 Fork, spoon & knife (sil…" at bounding box center [409, 176] width 285 height 56
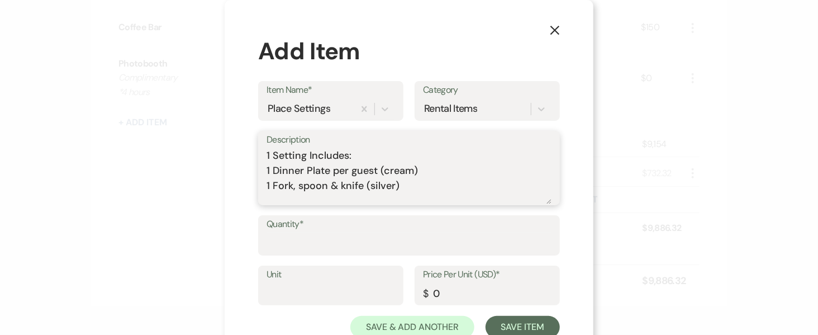
scroll to position [3, 0]
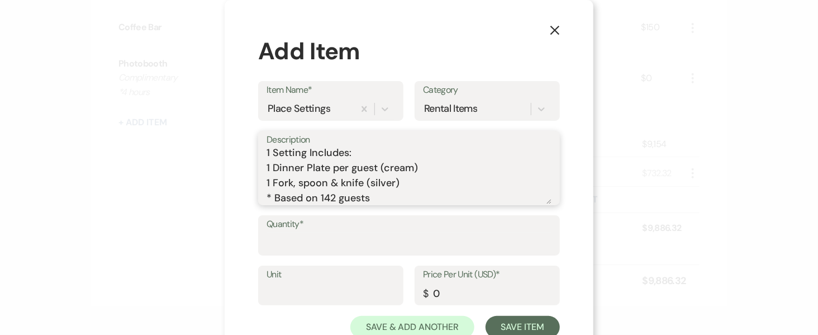
type textarea "1 Setting Includes: 1 Dinner Plate per guest (cream) 1 Fork, spoon & knife (sil…"
click at [400, 245] on input "Quantity*" at bounding box center [409, 243] width 285 height 22
type input "1"
drag, startPoint x: 449, startPoint y: 292, endPoint x: 416, endPoint y: 294, distance: 32.5
click at [416, 294] on div "Price Per Unit (USD)* $ 0" at bounding box center [487, 285] width 145 height 40
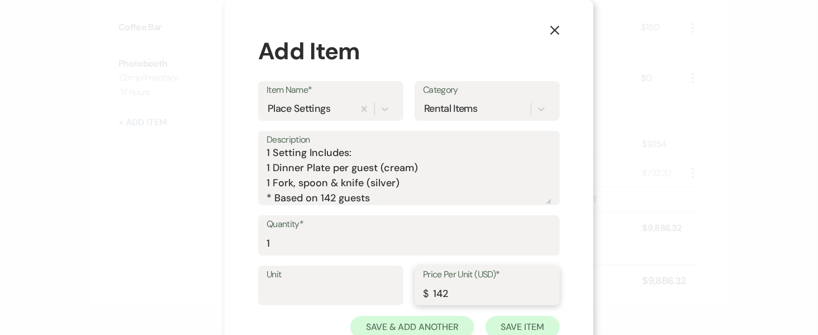
type input "142"
click at [533, 328] on button "Save Item" at bounding box center [523, 327] width 74 height 22
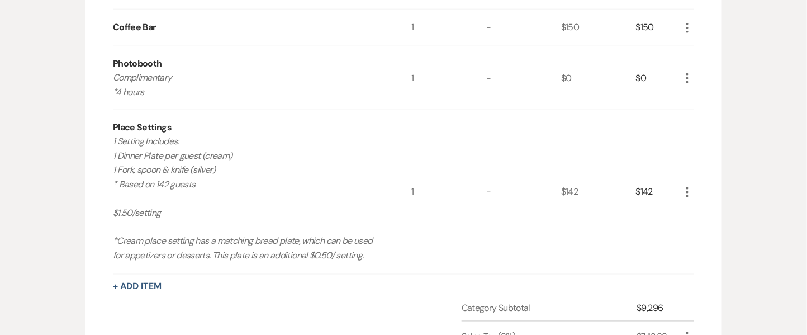
click at [684, 191] on icon "More" at bounding box center [687, 192] width 13 height 13
click at [694, 215] on use "button" at bounding box center [696, 214] width 7 height 7
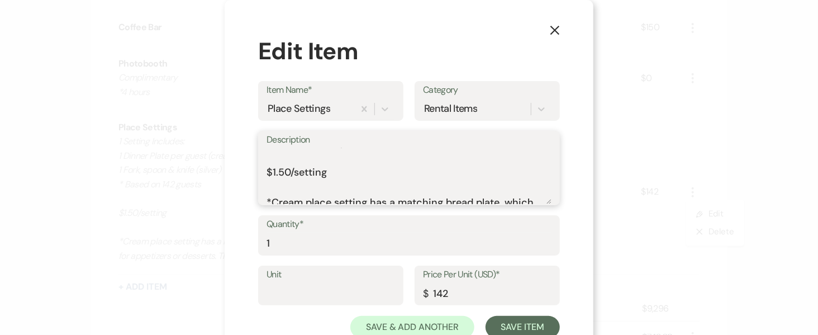
scroll to position [59, 0]
click at [281, 174] on textarea "1 Setting Includes: 1 Dinner Plate per guest (cream) 1 Fork, spoon & knife (sil…" at bounding box center [409, 176] width 285 height 56
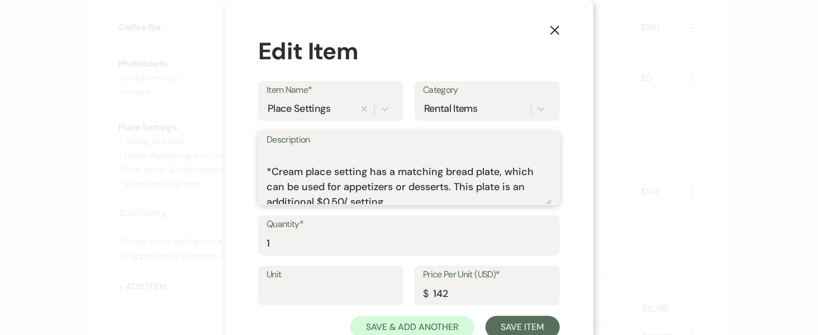
scroll to position [94, 0]
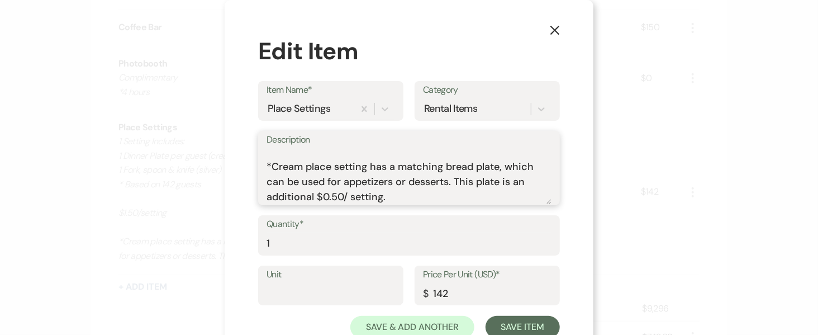
drag, startPoint x: 429, startPoint y: 202, endPoint x: 250, endPoint y: 163, distance: 182.5
click at [250, 163] on div "X Edit Item Item Name* Place Settings Category Rental Items Description 1 Setti…" at bounding box center [409, 186] width 369 height 372
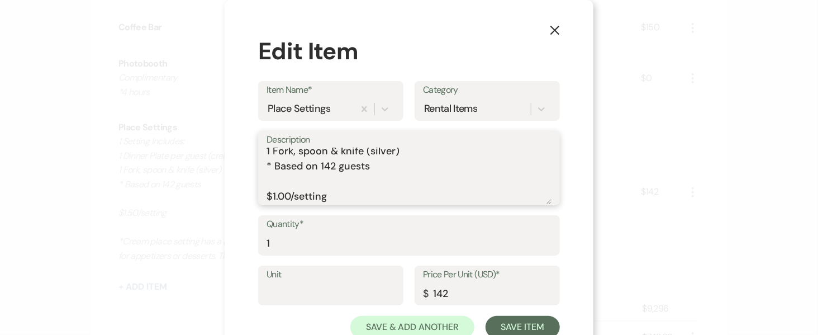
scroll to position [35, 0]
type textarea "1 Setting Includes: 1 Dinner Plate per guest (cream) 1 Fork, spoon & knife (sil…"
click at [510, 322] on button "Save Item" at bounding box center [523, 327] width 74 height 22
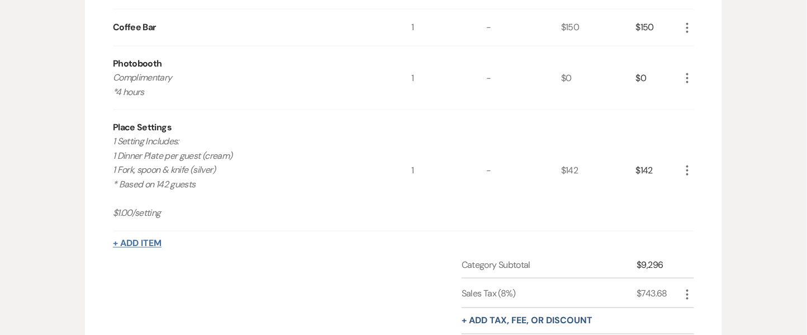
click at [144, 239] on button "+ Add Item" at bounding box center [137, 243] width 49 height 9
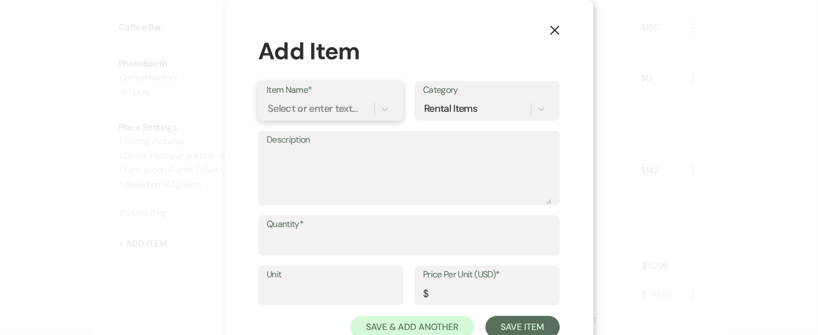
click at [323, 111] on div "Select or enter text..." at bounding box center [313, 108] width 90 height 15
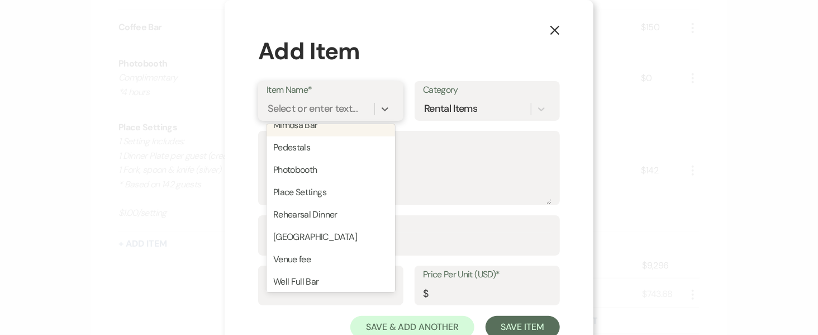
scroll to position [194, 0]
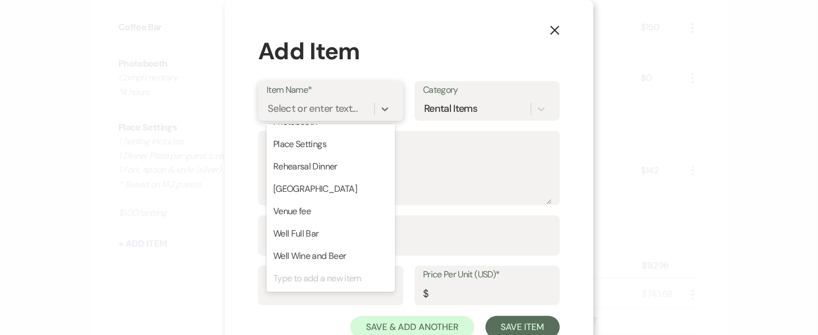
click at [359, 275] on div "Type to add a new item" at bounding box center [331, 278] width 129 height 22
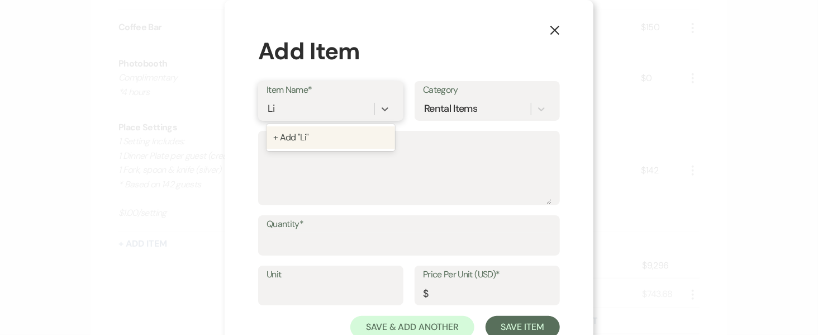
scroll to position [0, 0]
type input "Liqour package"
click at [319, 146] on div "+ Add "Liqour package"" at bounding box center [331, 137] width 129 height 22
click at [286, 111] on div "Liqour package" at bounding box center [302, 108] width 68 height 15
type input "Liquor Package"
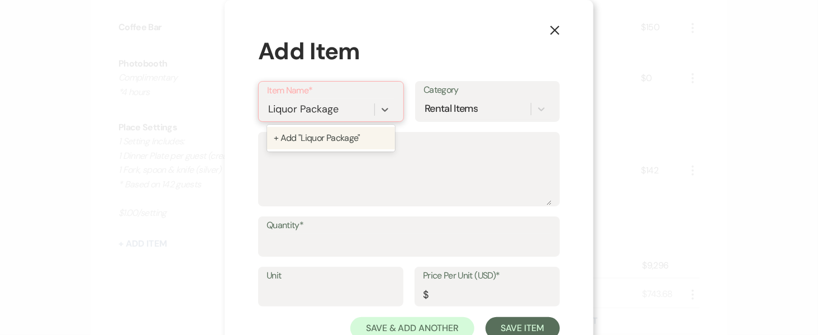
click at [331, 135] on div "+ Add "Liquor Package"" at bounding box center [331, 138] width 128 height 22
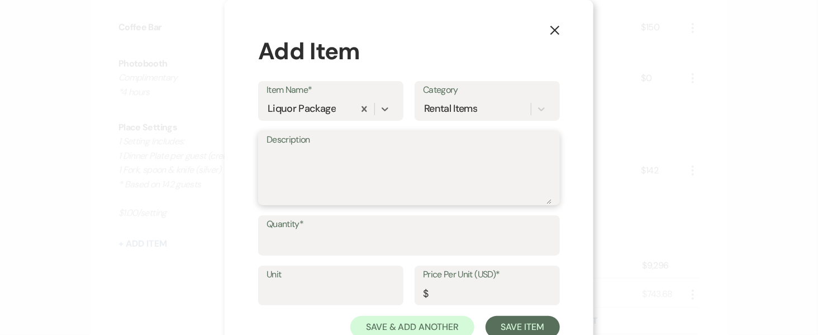
click at [320, 170] on textarea "Description" at bounding box center [409, 176] width 285 height 56
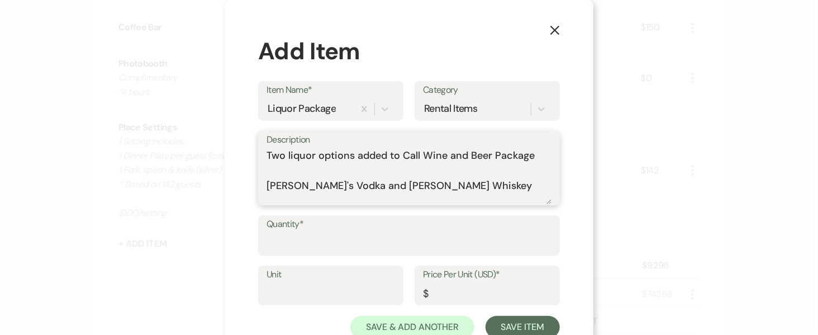
click at [267, 184] on textarea "Two liquor options added to Call Wine and Beer Package Tito's Vodka and Jack Da…" at bounding box center [409, 176] width 285 height 56
click at [478, 184] on textarea "Two liquor options added to Call Wine and Beer Package * Tito's Vodka and Jack …" at bounding box center [409, 176] width 285 height 56
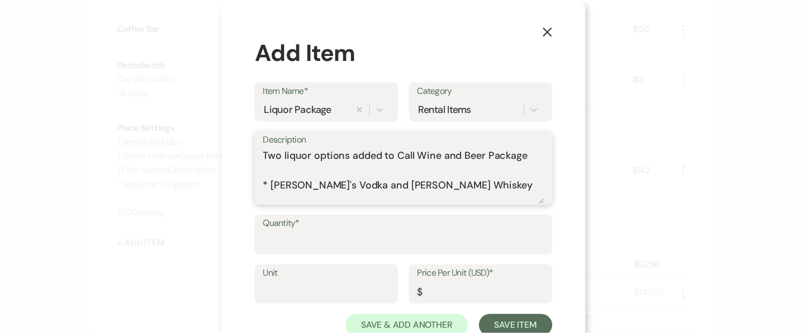
scroll to position [3, 0]
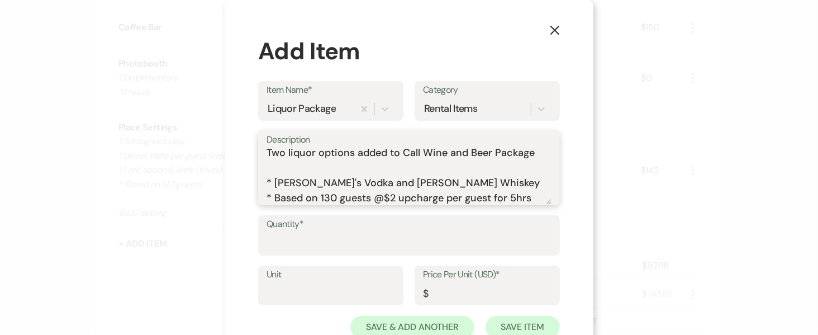
type textarea "Two liquor options added to Call Wine and Beer Package * Tito's Vodka and Jack …"
click at [286, 238] on input "Quantity*" at bounding box center [409, 243] width 285 height 22
type input "1"
click at [455, 296] on input "Price Per Unit (USD)*" at bounding box center [487, 293] width 129 height 22
type input "260"
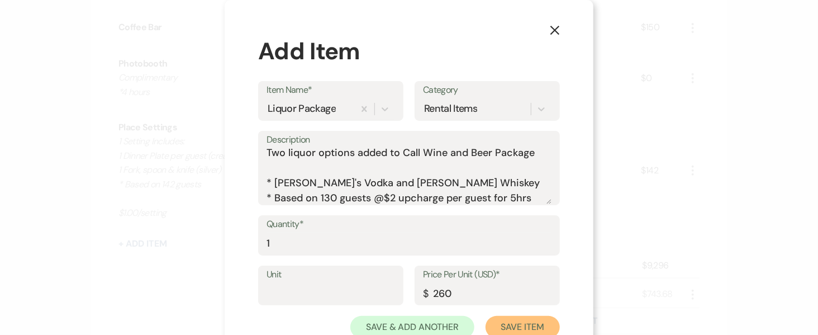
click at [534, 330] on button "Save Item" at bounding box center [523, 327] width 74 height 22
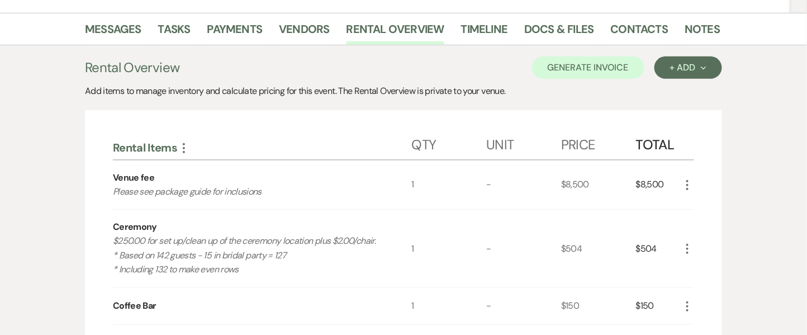
scroll to position [164, 0]
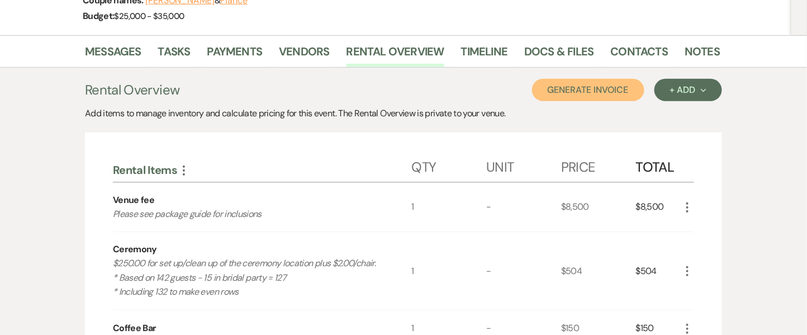
click at [601, 81] on button "Generate Invoice" at bounding box center [588, 90] width 112 height 22
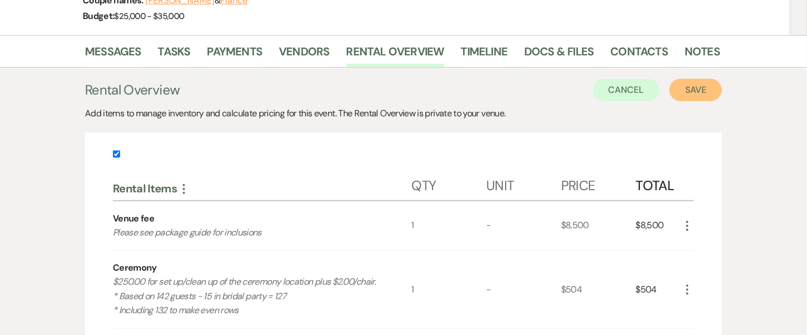
click at [681, 93] on button "Save" at bounding box center [695, 90] width 53 height 22
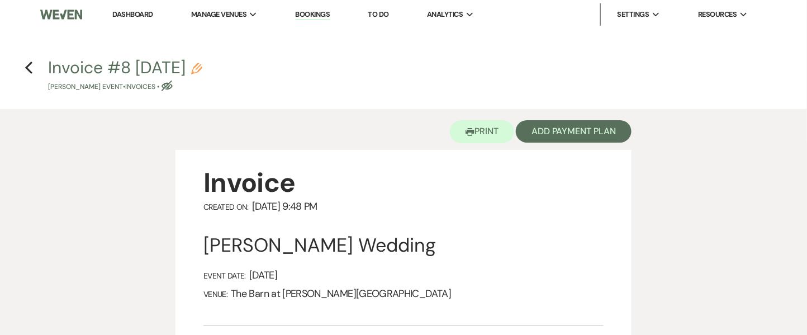
click at [202, 70] on icon "Pencil" at bounding box center [196, 68] width 11 height 11
select select "22"
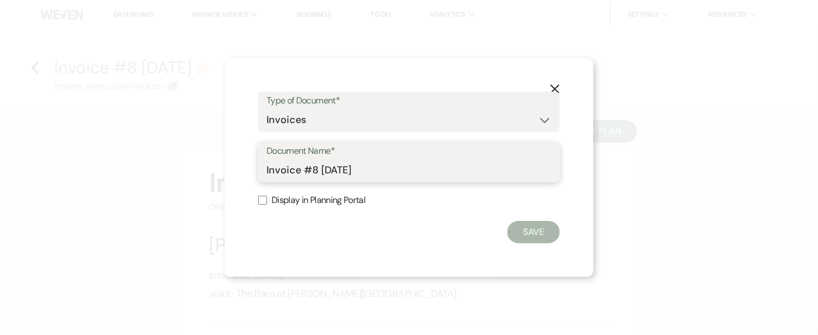
click at [299, 166] on input "Invoice #8 8-19-2025" at bounding box center [409, 170] width 285 height 22
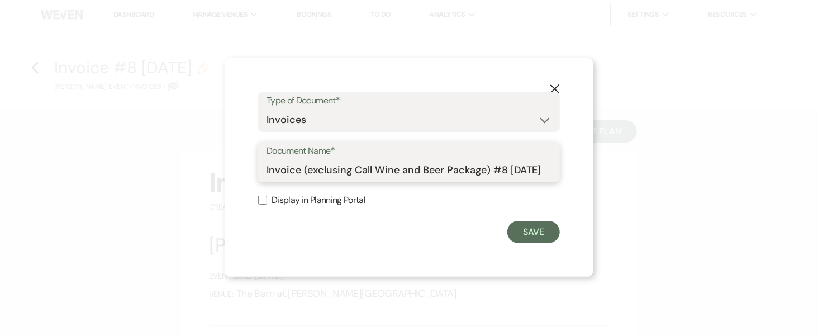
click at [501, 168] on input "Invoice (exclusing Call Wine and Beer Package) #8 8-19-2025" at bounding box center [409, 170] width 285 height 22
click at [513, 169] on input "Invoice (excluding Call Wine and Beer Package) Final8 8-19-2025" at bounding box center [409, 170] width 285 height 22
click at [531, 170] on input "Invoice (excluding Call Wine and Beer Package) Final - 8 8-19-2025" at bounding box center [409, 170] width 285 height 22
click at [540, 169] on input "Invoice (excluding Call Wine and Beer Package) Final - 8-19-2025" at bounding box center [409, 170] width 285 height 22
click at [538, 169] on input "Invoice (excluding Call Wine and Beer Package) Final - 8-19-2025" at bounding box center [409, 170] width 285 height 22
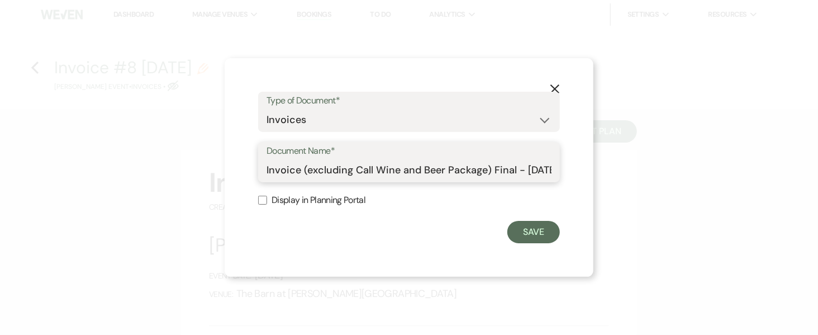
click at [536, 169] on input "Invoice (excluding Call Wine and Beer Package) Final - 8-19-2025" at bounding box center [409, 170] width 285 height 22
click at [547, 169] on input "Invoice (excluding Call Wine and Beer Package) Final - 8.19-2025" at bounding box center [409, 170] width 285 height 22
type input "Invoice (excluding Call Wine and Beer Package) Final - 8.19.2025"
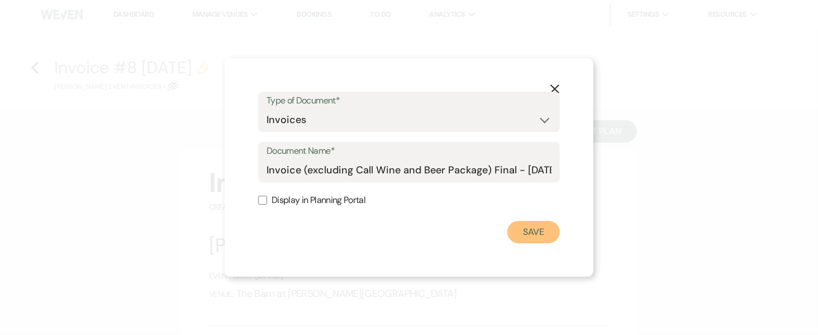
click at [540, 230] on button "Save" at bounding box center [533, 232] width 53 height 22
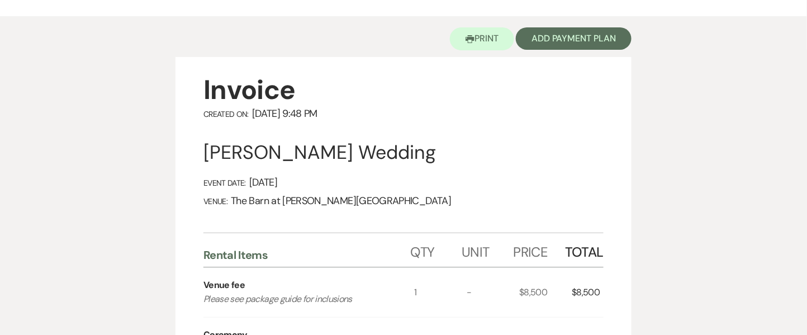
scroll to position [53, 0]
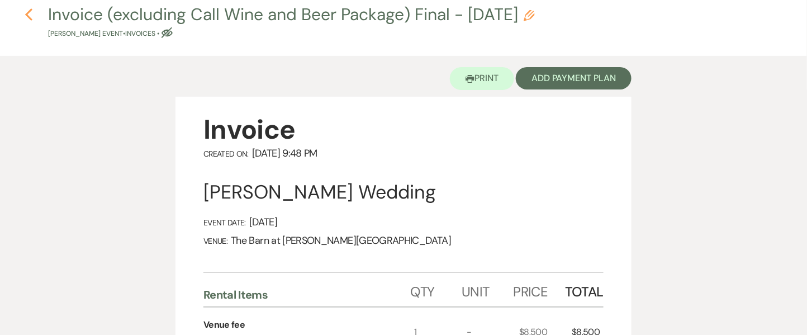
click at [28, 18] on icon "Previous" at bounding box center [29, 14] width 8 height 13
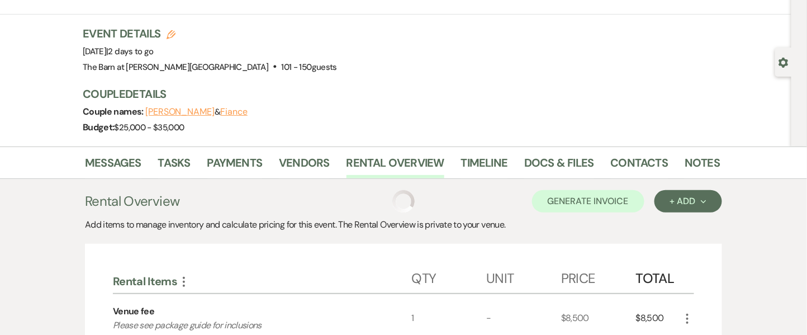
scroll to position [164, 0]
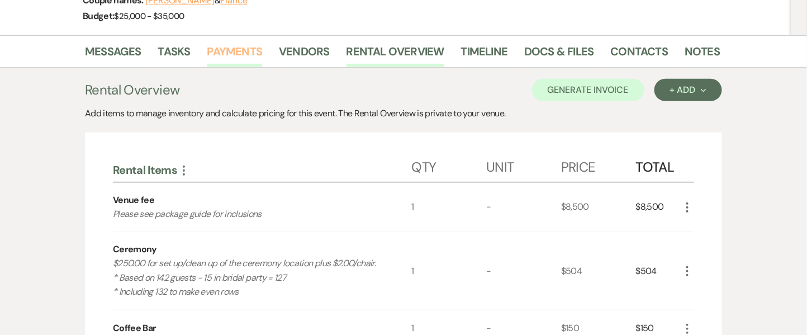
click at [246, 56] on link "Payments" at bounding box center [234, 54] width 55 height 25
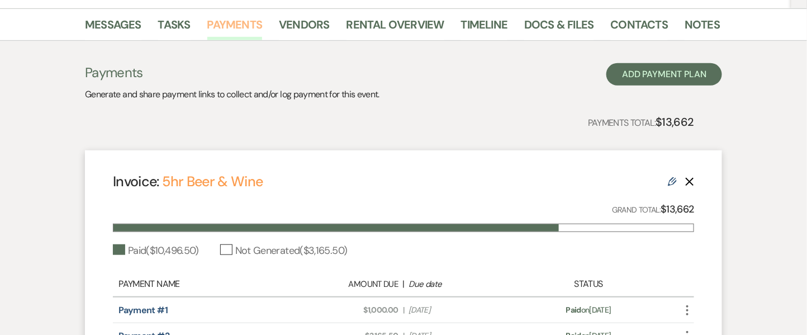
scroll to position [207, 0]
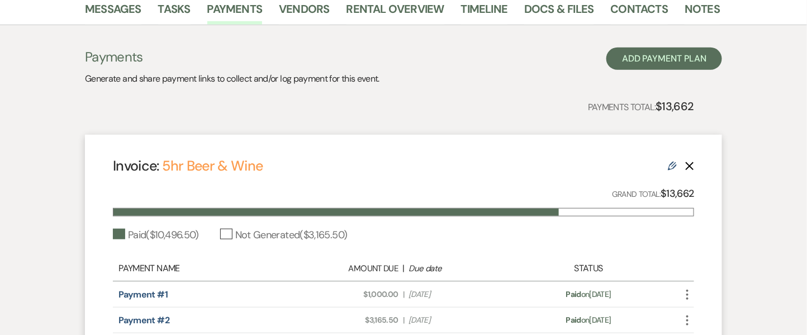
click at [668, 166] on icon "Edit" at bounding box center [672, 165] width 9 height 9
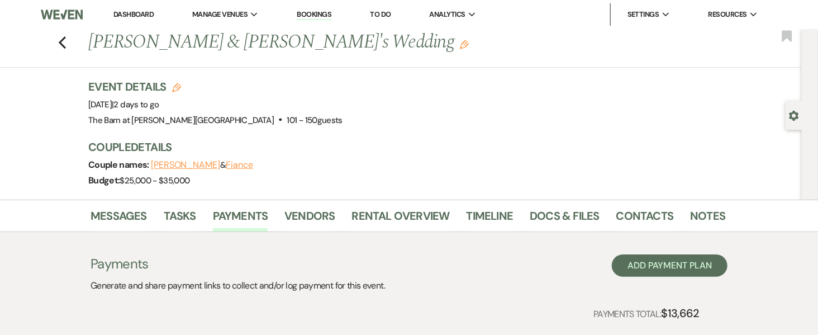
select select "8262"
select select "1"
select select "true"
select select "1"
select select "true"
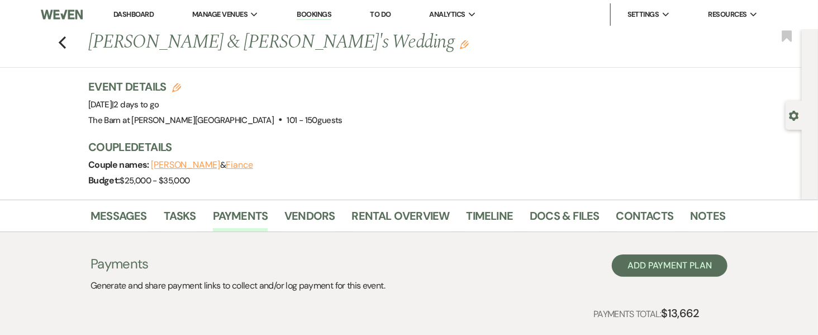
select select "1"
select select "true"
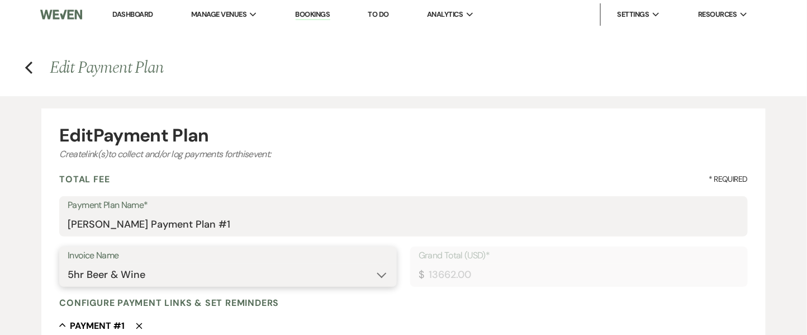
click at [214, 269] on select "N/A Invoice #1 2-7-2024 5hr Bar (2 wine, 2 beer and 2 liquor) - 150 guests 5hr …" at bounding box center [228, 275] width 321 height 22
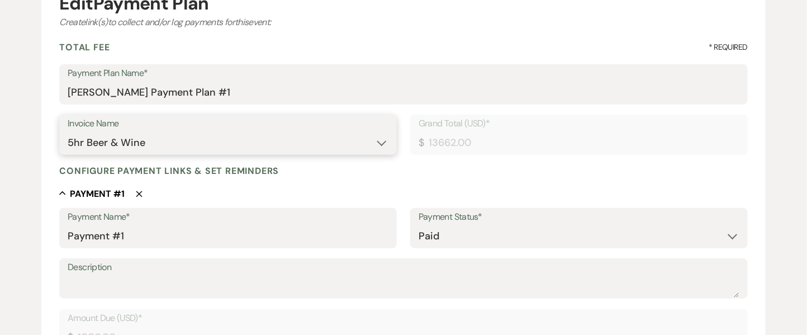
scroll to position [62, 0]
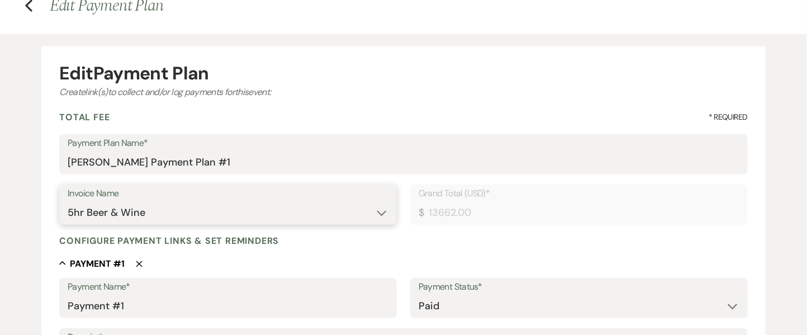
click at [367, 217] on select "N/A Invoice #1 2-7-2024 5hr Bar (2 wine, 2 beer and 2 liquor) - 150 guests 5hr …" at bounding box center [228, 213] width 321 height 22
select select "27634"
click at [68, 202] on select "N/A Invoice #1 2-7-2024 5hr Bar (2 wine, 2 beer and 2 liquor) - 150 guests 5hr …" at bounding box center [228, 213] width 321 height 22
type input "10320.48"
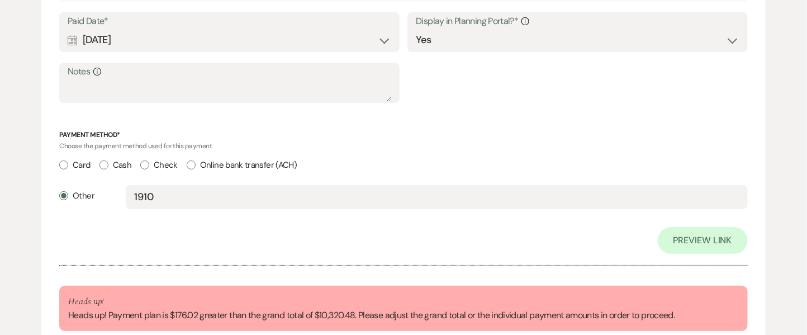
scroll to position [1471, 0]
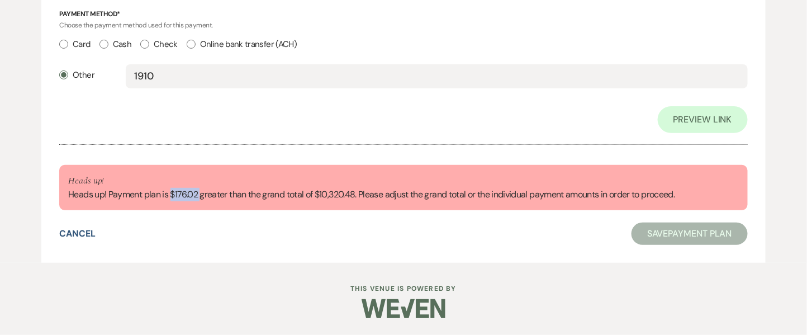
drag, startPoint x: 202, startPoint y: 197, endPoint x: 170, endPoint y: 197, distance: 31.3
click at [170, 197] on div "Heads up! Heads up! Payment plan is $176.02 greater than the grand total of $10…" at bounding box center [371, 188] width 606 height 28
copy div "$176.02"
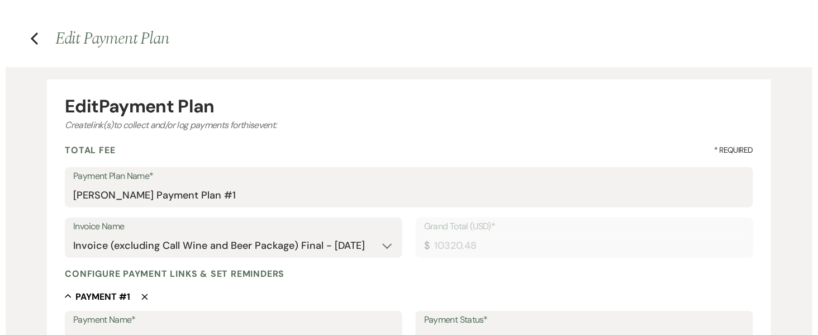
scroll to position [0, 0]
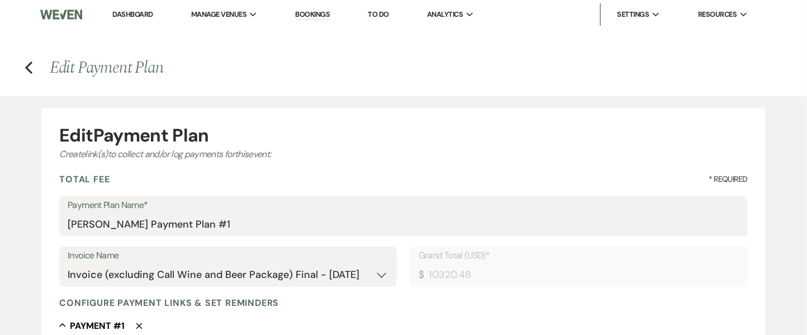
click at [23, 64] on h4 "Previous Edit Payment Plan" at bounding box center [403, 67] width 805 height 23
click at [30, 66] on icon "Previous" at bounding box center [29, 67] width 8 height 13
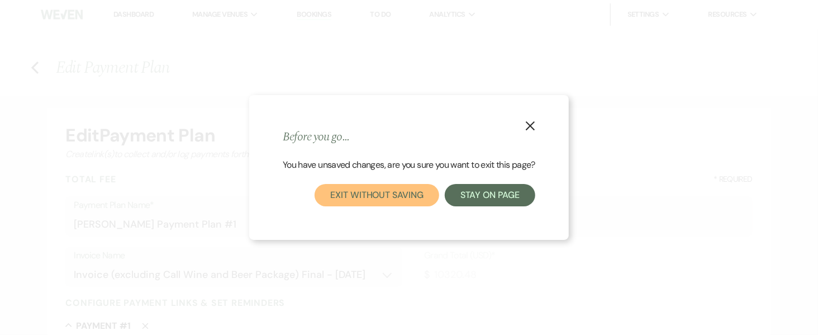
click at [363, 195] on button "Exit without saving" at bounding box center [377, 195] width 124 height 22
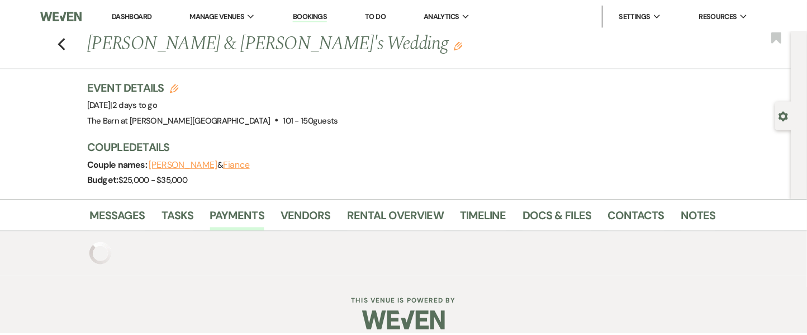
scroll to position [3, 0]
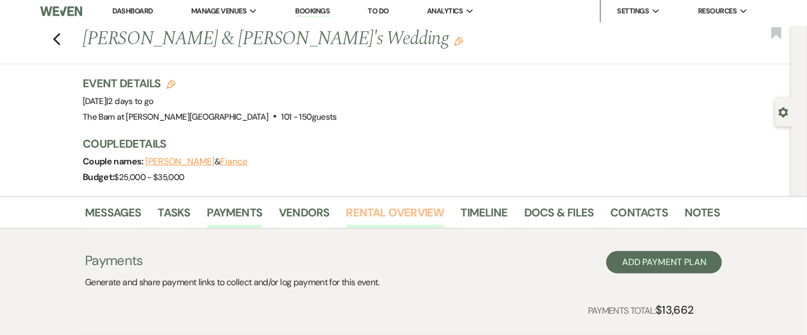
click at [366, 218] on link "Rental Overview" at bounding box center [395, 215] width 98 height 25
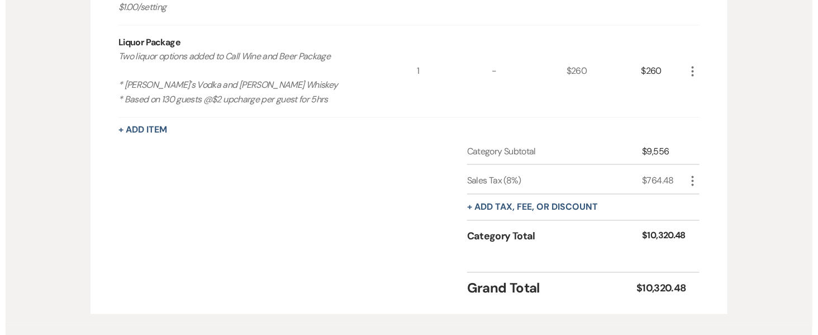
scroll to position [702, 0]
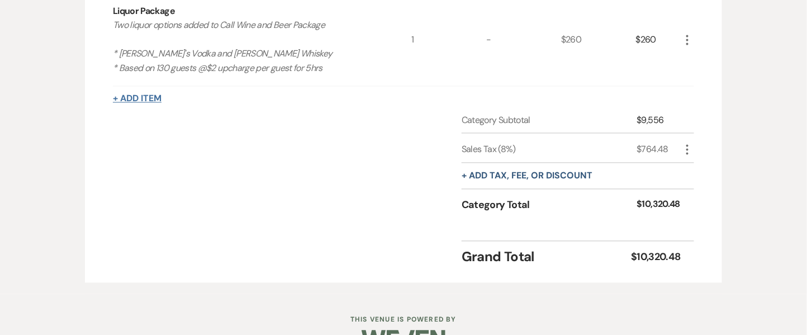
click at [141, 94] on button "+ Add Item" at bounding box center [137, 98] width 49 height 9
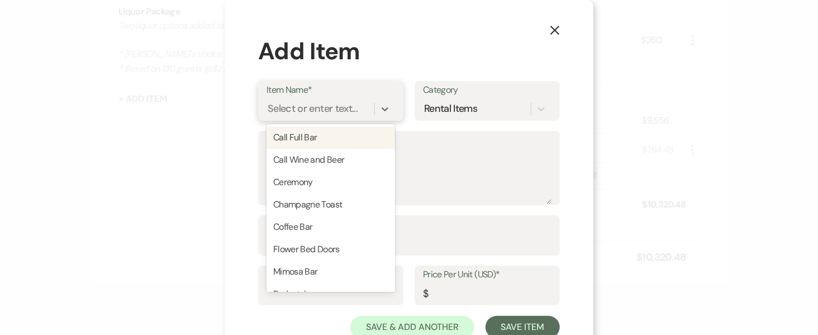
click at [327, 104] on div "Select or enter text..." at bounding box center [313, 108] width 90 height 15
type input "A"
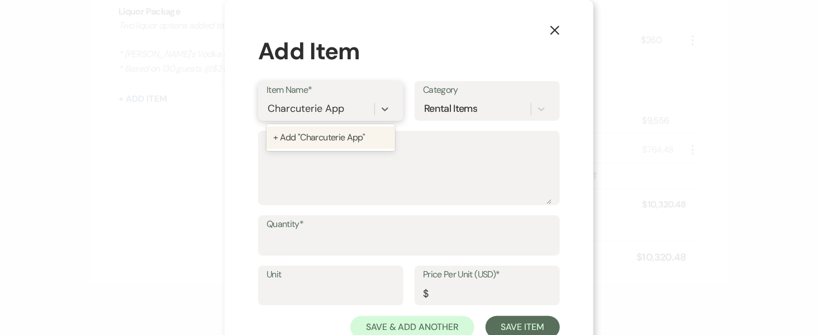
type input "Charcuterie App"
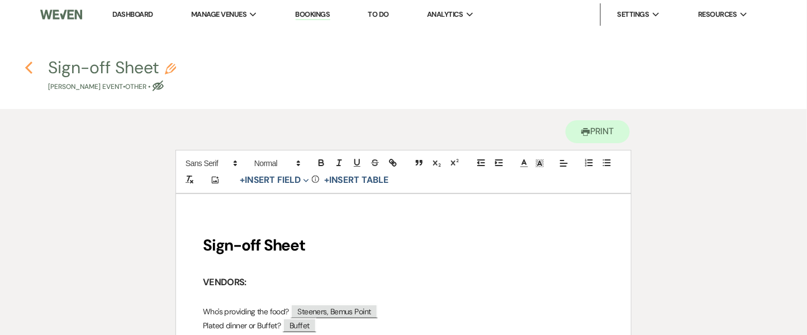
click at [29, 68] on icon "Previous" at bounding box center [29, 67] width 8 height 13
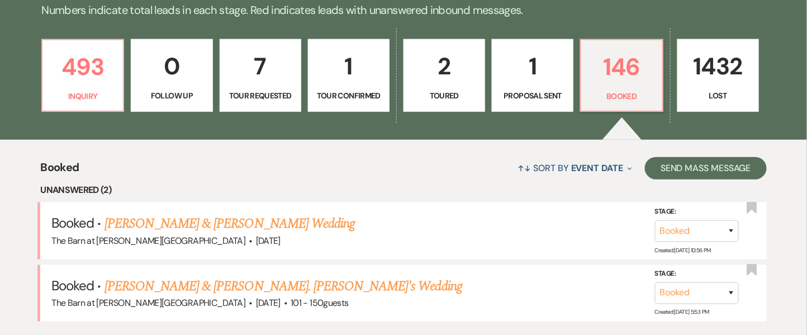
scroll to position [584, 0]
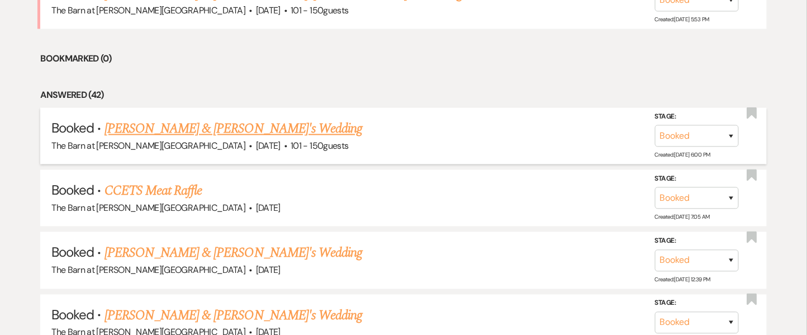
click at [204, 123] on link "Victoria Elia & Fiance's Wedding" at bounding box center [233, 129] width 258 height 20
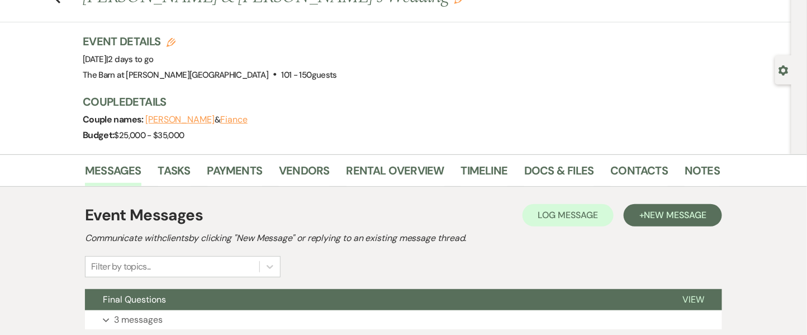
scroll to position [1, 0]
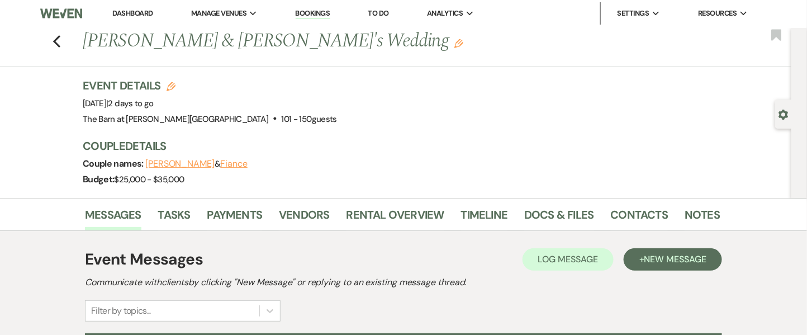
click at [567, 201] on div "Messages Tasks Payments Vendors Rental Overview Timeline Docs & Files Contacts …" at bounding box center [403, 214] width 807 height 32
click at [563, 207] on link "Docs & Files" at bounding box center [558, 218] width 69 height 25
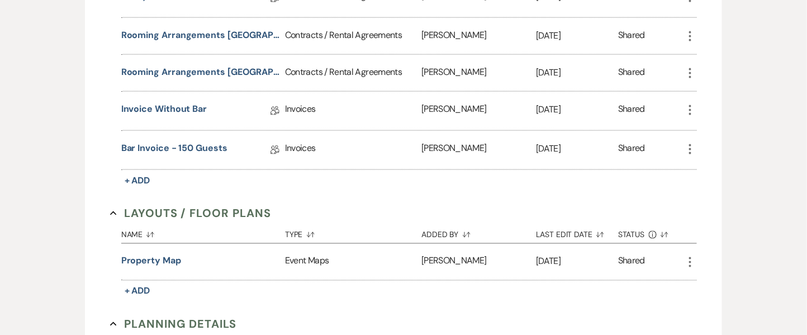
scroll to position [525, 0]
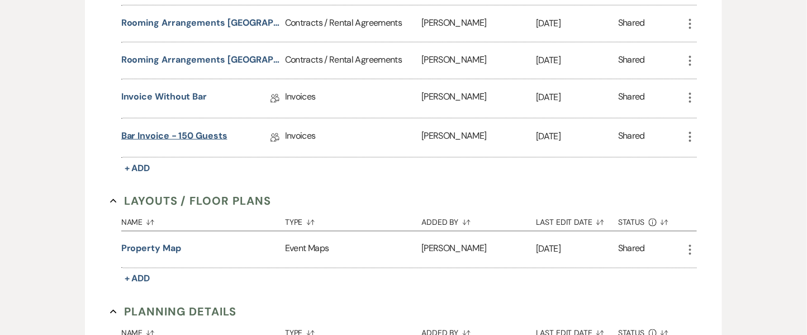
click at [161, 140] on link "Bar Invoice - 150 guests" at bounding box center [174, 137] width 106 height 17
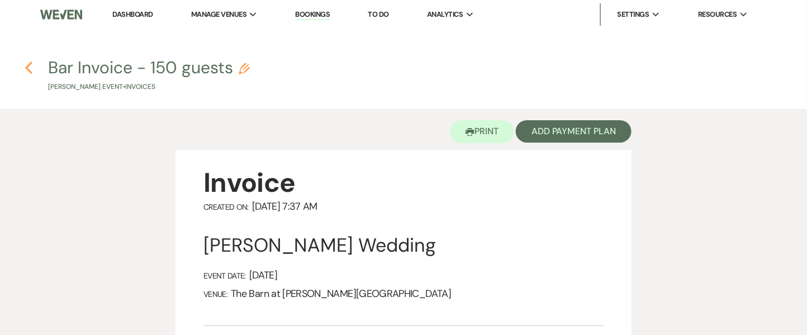
click at [28, 63] on icon "Previous" at bounding box center [29, 67] width 8 height 13
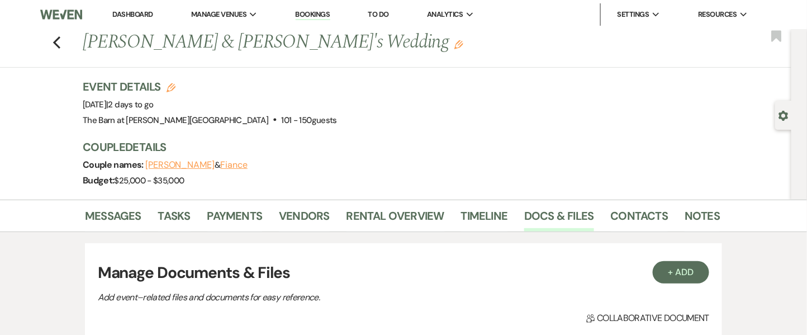
scroll to position [525, 0]
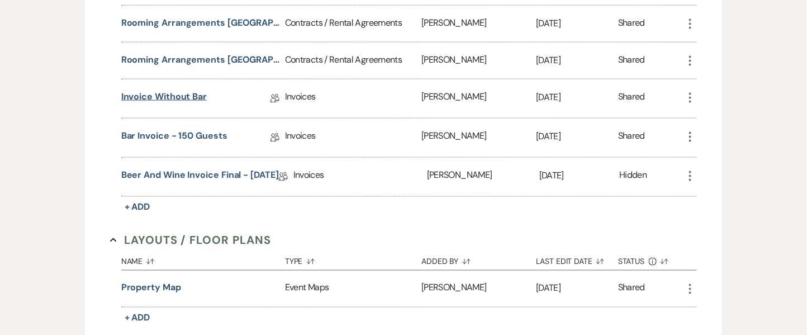
click at [165, 94] on link "Invoice without bar" at bounding box center [163, 98] width 85 height 17
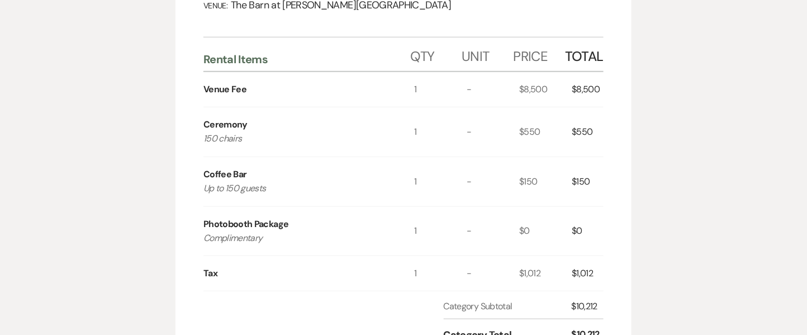
scroll to position [298, 0]
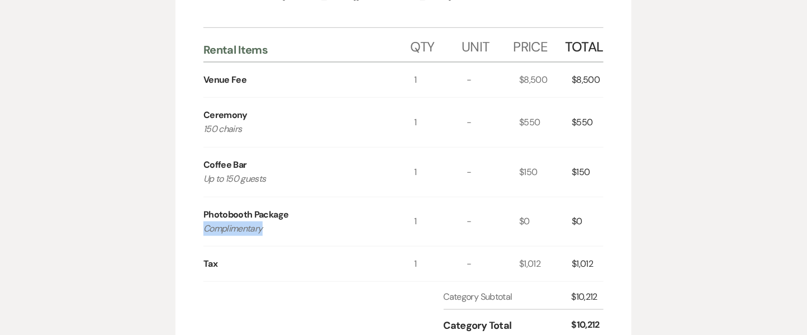
drag, startPoint x: 268, startPoint y: 234, endPoint x: 186, endPoint y: 235, distance: 81.6
click at [186, 235] on div "Invoice Created On: June 3, 2025 7:32 AM Victoria Elia's Wedding Event Date: Au…" at bounding box center [403, 137] width 456 height 571
copy p "Complimentary"
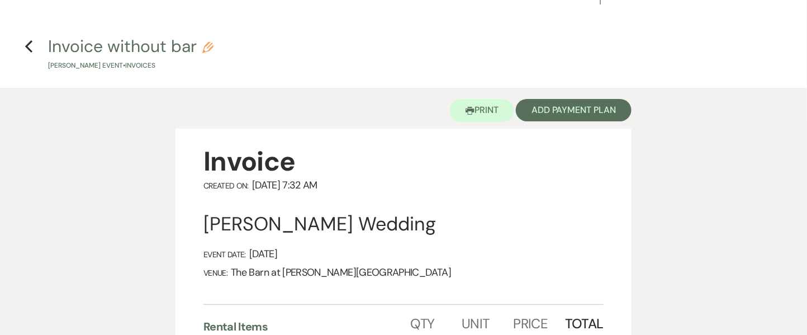
scroll to position [3, 0]
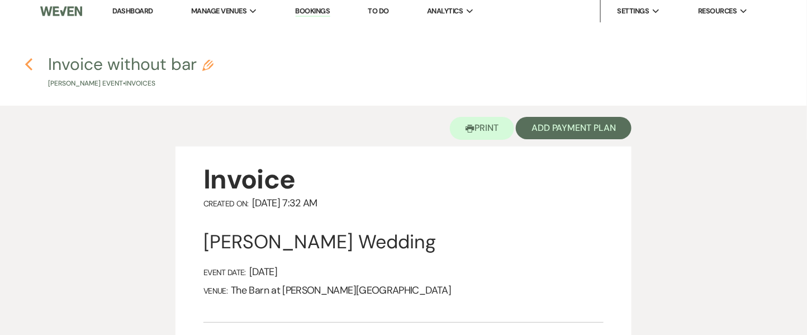
click at [31, 61] on icon "Previous" at bounding box center [29, 64] width 8 height 13
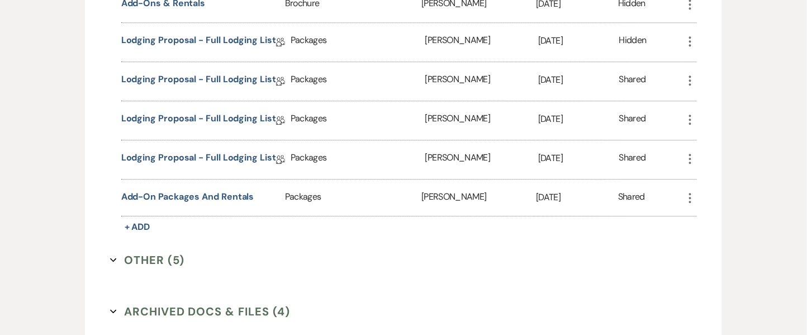
scroll to position [1138, 0]
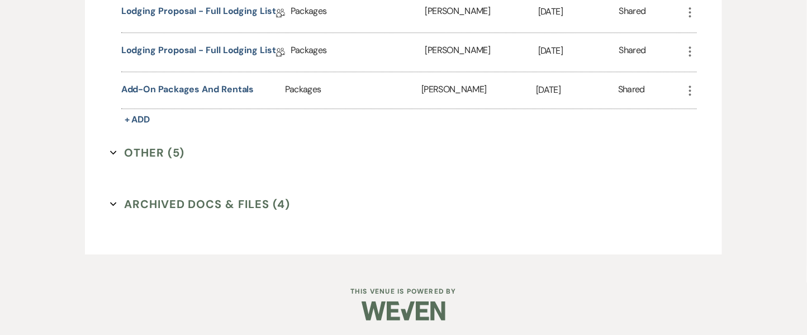
click at [142, 149] on button "Other (5) Expand" at bounding box center [147, 152] width 75 height 17
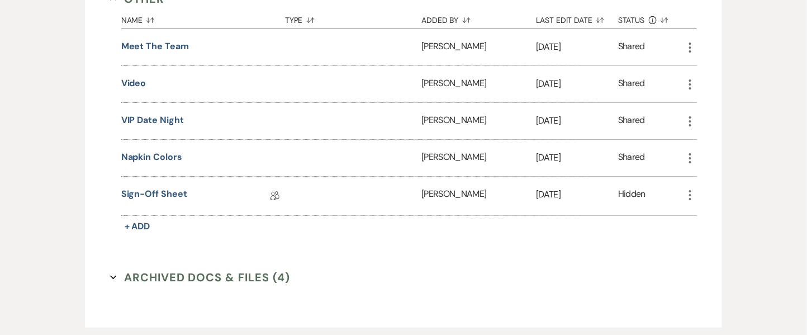
scroll to position [1344, 0]
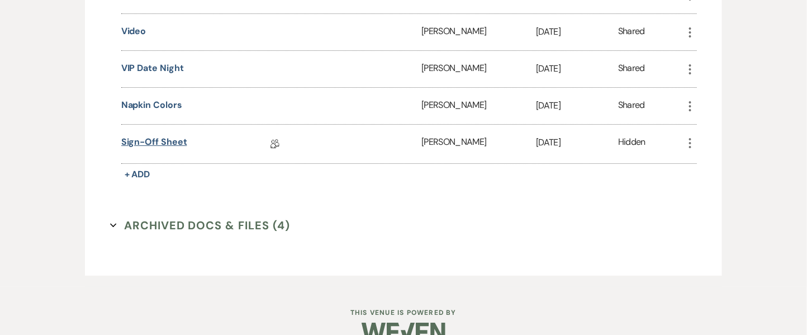
click at [173, 141] on link "Sign-off Sheet" at bounding box center [154, 143] width 66 height 17
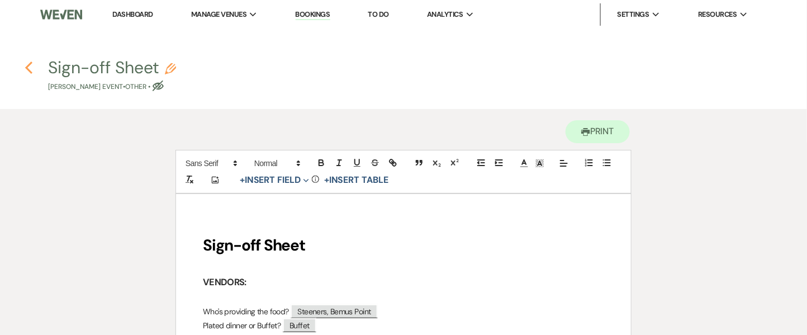
click at [28, 65] on use "button" at bounding box center [28, 67] width 7 height 12
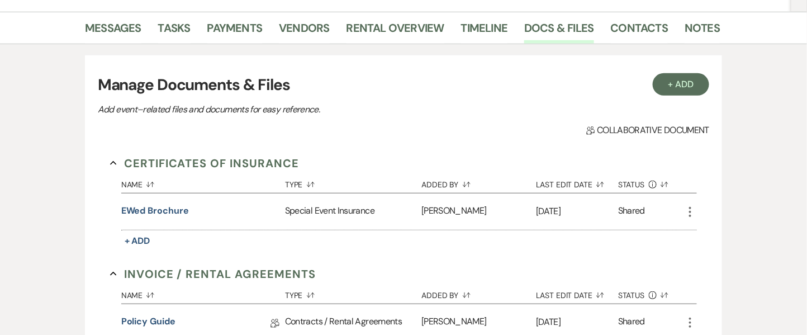
scroll to position [22, 0]
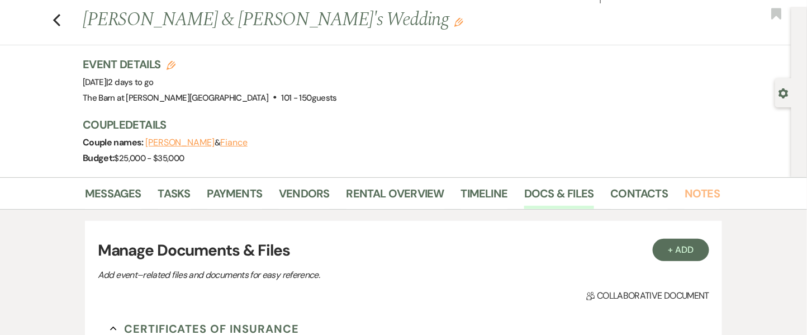
drag, startPoint x: 692, startPoint y: 190, endPoint x: 700, endPoint y: 202, distance: 14.3
click at [700, 202] on link "Notes" at bounding box center [702, 196] width 35 height 25
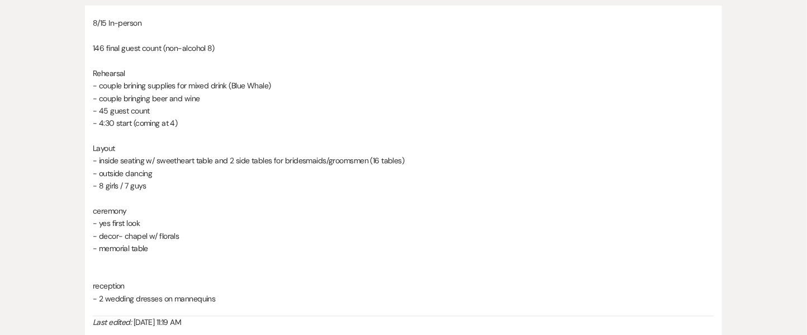
scroll to position [298, 0]
